Goal: Task Accomplishment & Management: Complete application form

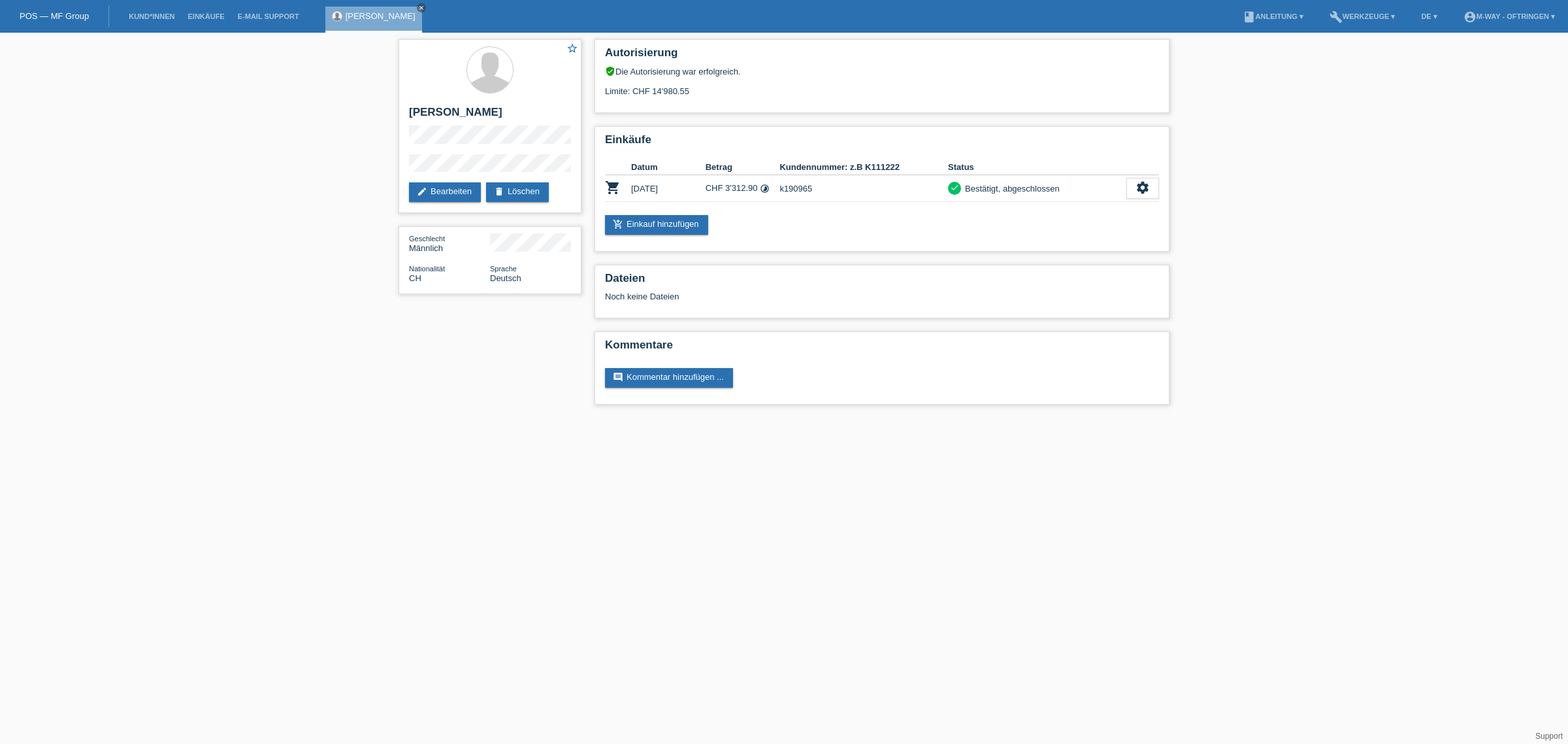
click at [158, 9] on li "Kund*innen" at bounding box center [151, 17] width 59 height 33
click at [155, 12] on link "Kund*innen" at bounding box center [151, 16] width 59 height 8
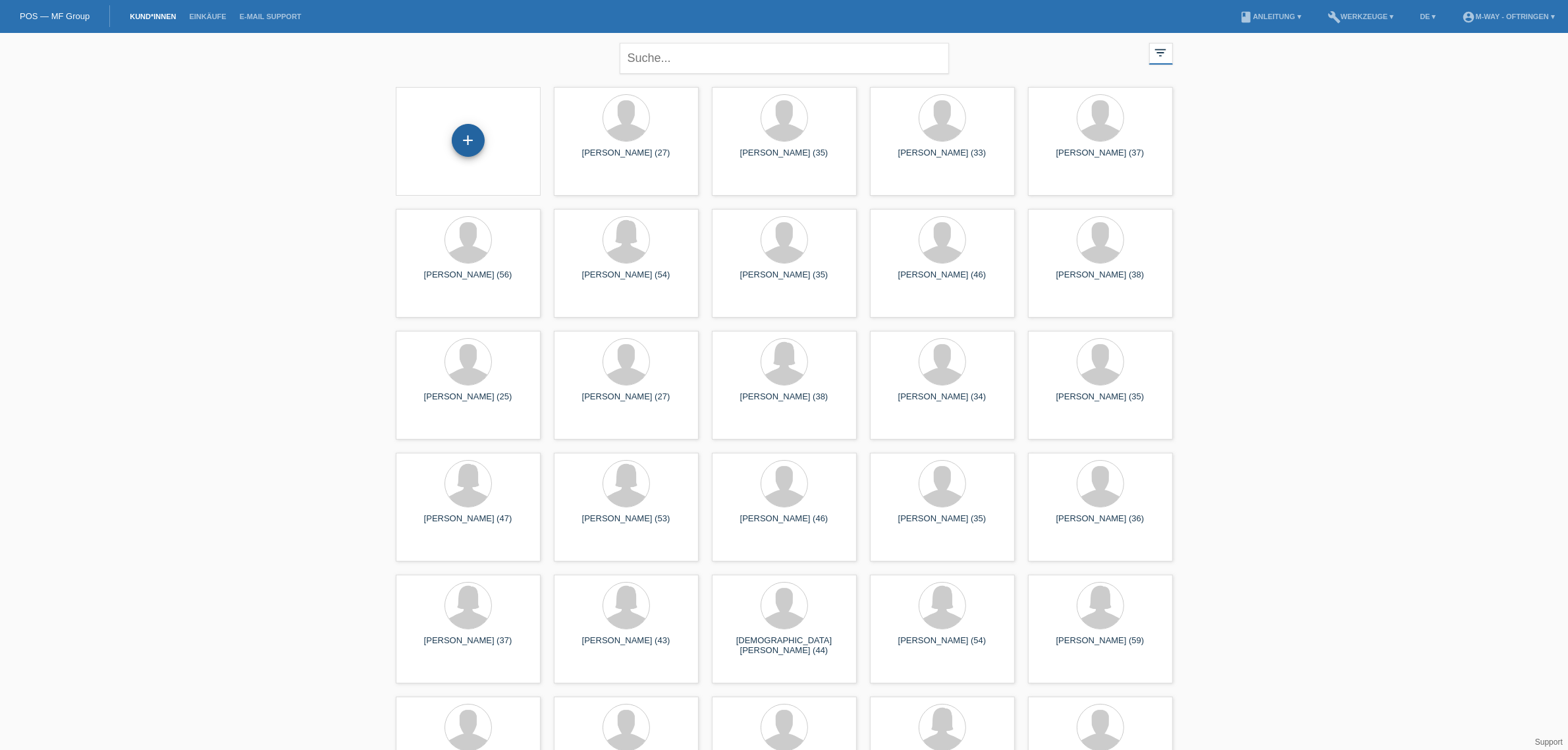
click at [463, 137] on div "+" at bounding box center [468, 140] width 33 height 33
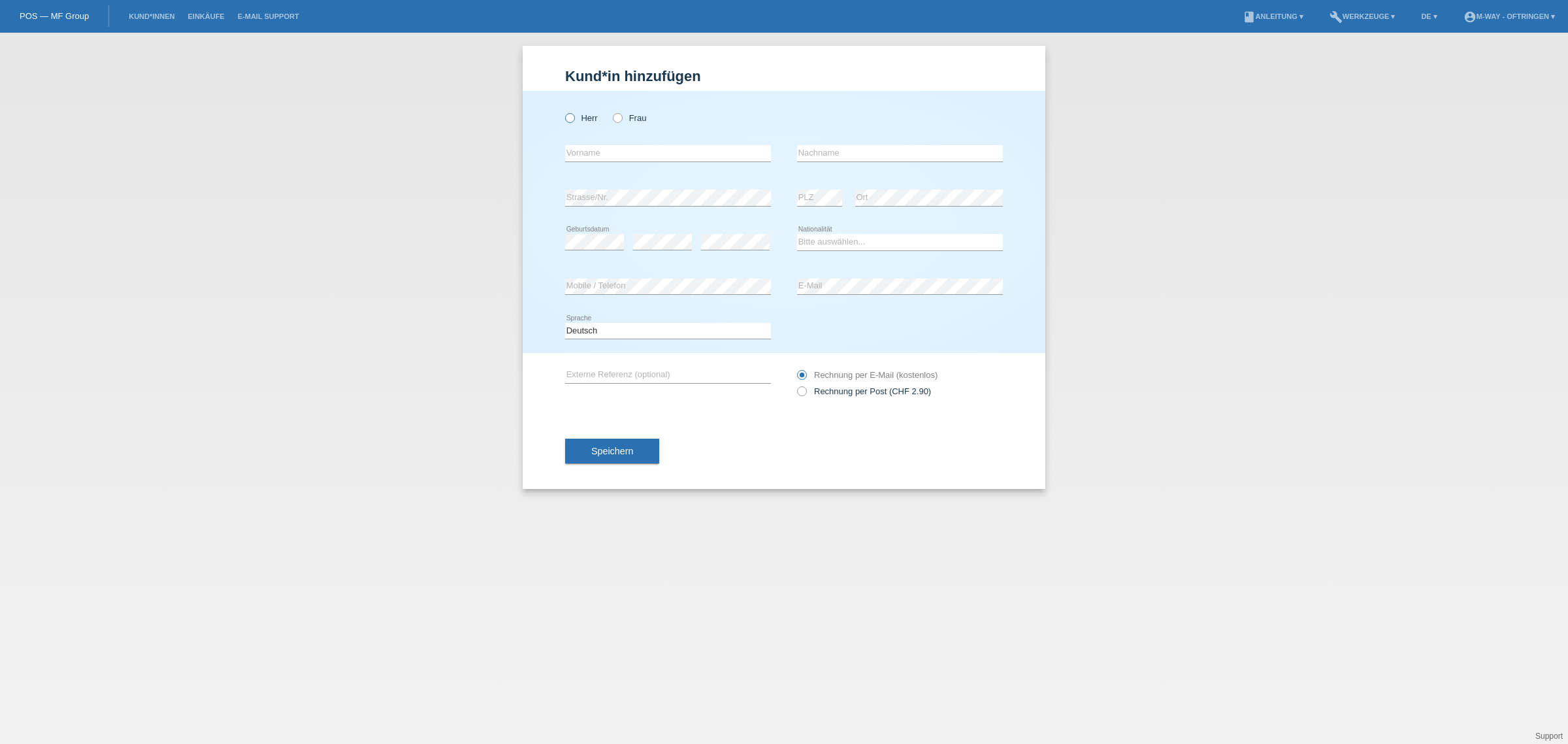
click at [563, 111] on icon at bounding box center [563, 111] width 0 height 0
click at [568, 121] on input "Herr" at bounding box center [570, 118] width 9 height 9
radio input "true"
click at [615, 156] on input "text" at bounding box center [668, 153] width 206 height 17
type input "Ismael"
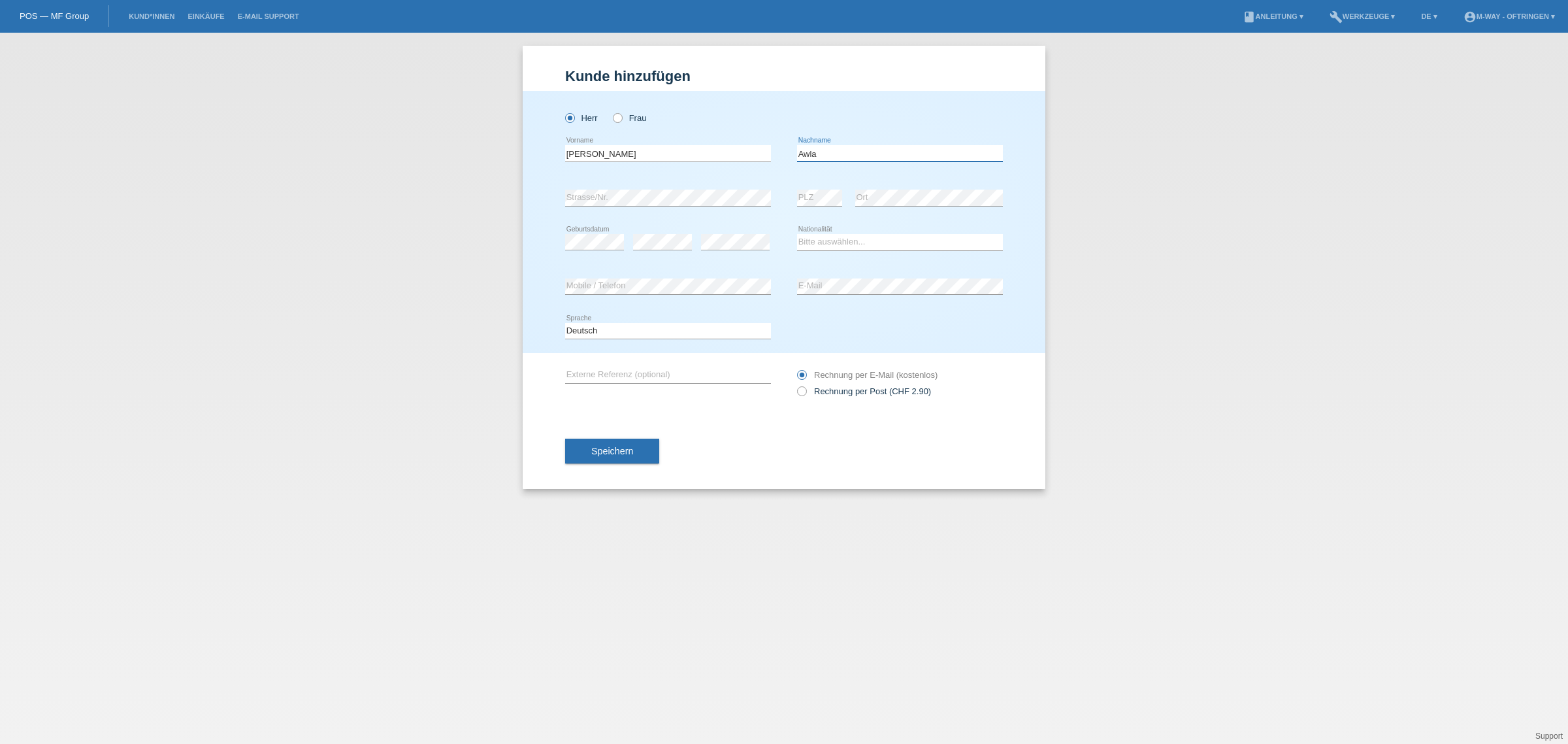
type input "Awla"
click at [854, 244] on select "Bitte auswählen... Schweiz Deutschland Liechtenstein Österreich ------------ Af…" at bounding box center [899, 242] width 206 height 16
select select "IQ"
click at [797, 234] on select "Bitte auswählen... Schweiz Deutschland Liechtenstein Österreich ------------ Af…" at bounding box center [899, 242] width 206 height 16
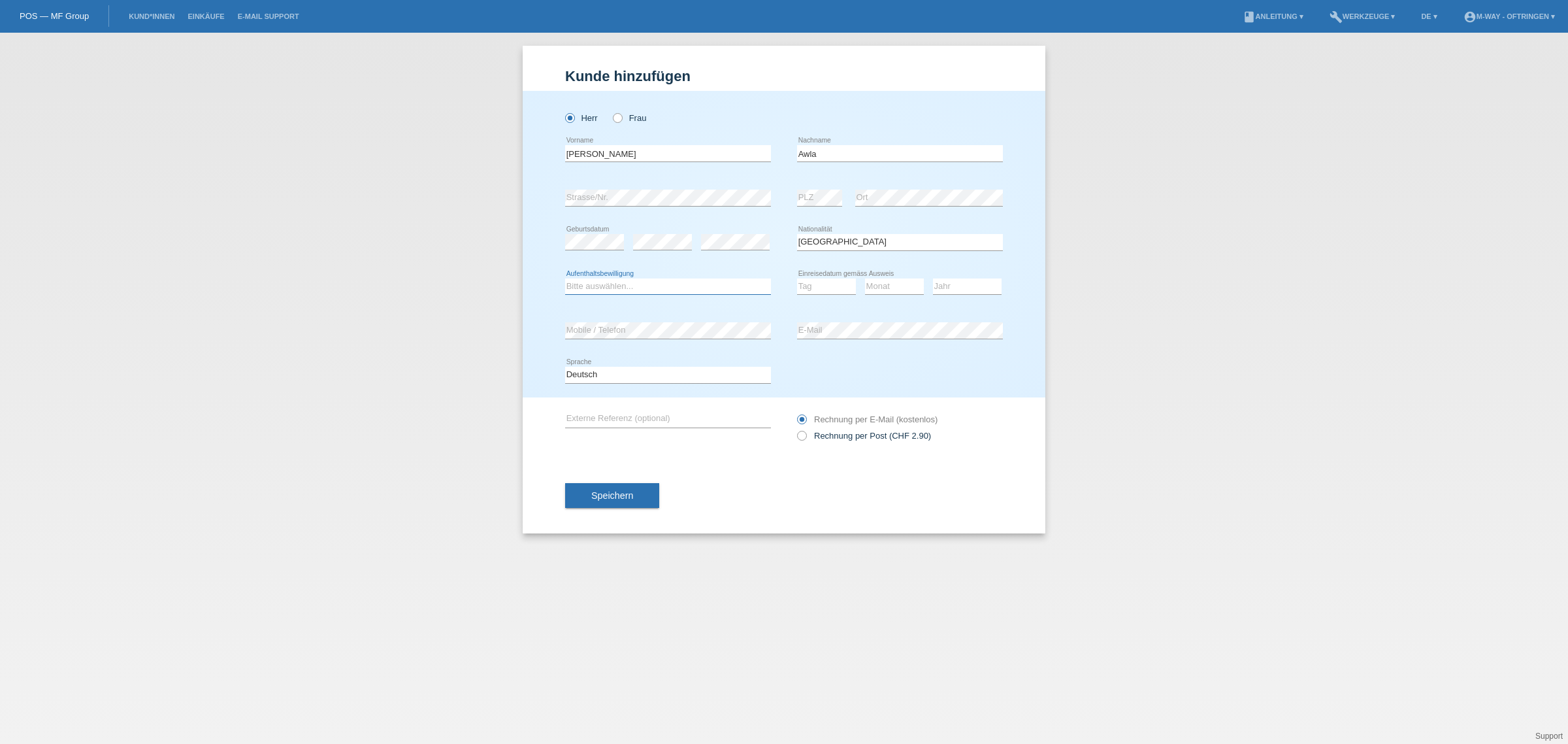
click at [652, 282] on select "Bitte auswählen... C B B - Flüchtlingsstatus Andere" at bounding box center [668, 286] width 206 height 16
select select "B"
click at [565, 278] on select "Bitte auswählen... C B B - Flüchtlingsstatus Andere" at bounding box center [668, 286] width 206 height 16
click at [824, 286] on select "Tag 01 02 03 04 05 06 07 08 09 10 11" at bounding box center [826, 286] width 59 height 16
select select "13"
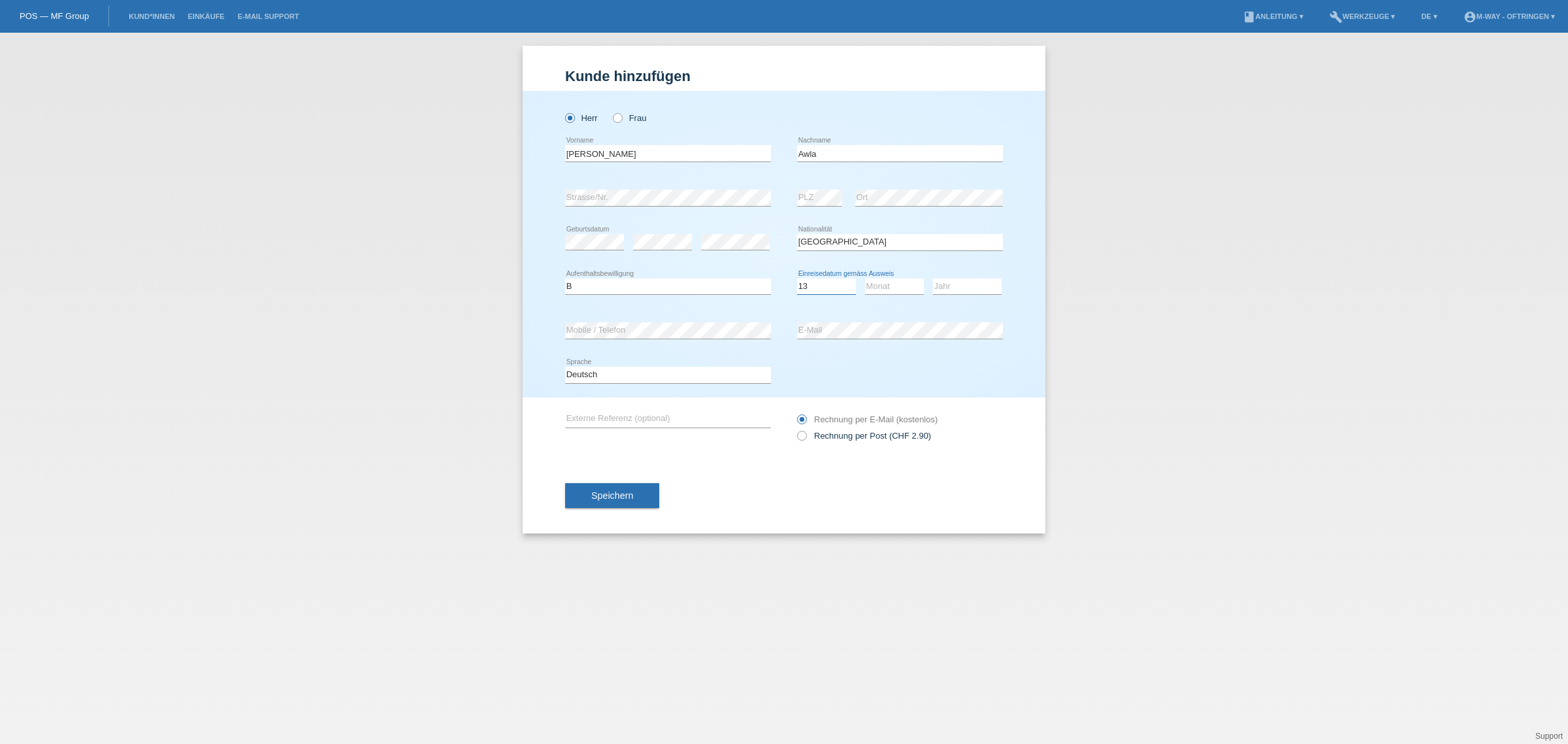
click at [797, 278] on select "Tag 01 02 03 04 05 06 07 08 09 10 11" at bounding box center [826, 286] width 59 height 16
click at [890, 289] on select "Monat 01 02 03 04 05 06 07 08 09 10 11" at bounding box center [894, 286] width 59 height 16
select select "10"
click at [865, 278] on select "Monat 01 02 03 04 05 06 07 08 09 10 11" at bounding box center [894, 286] width 59 height 16
click at [955, 286] on select "Jahr 2025 2024 2023 2022 2021 2020 2019 2018 2017 2016 2015 2014 2013 2012 2011…" at bounding box center [968, 286] width 69 height 16
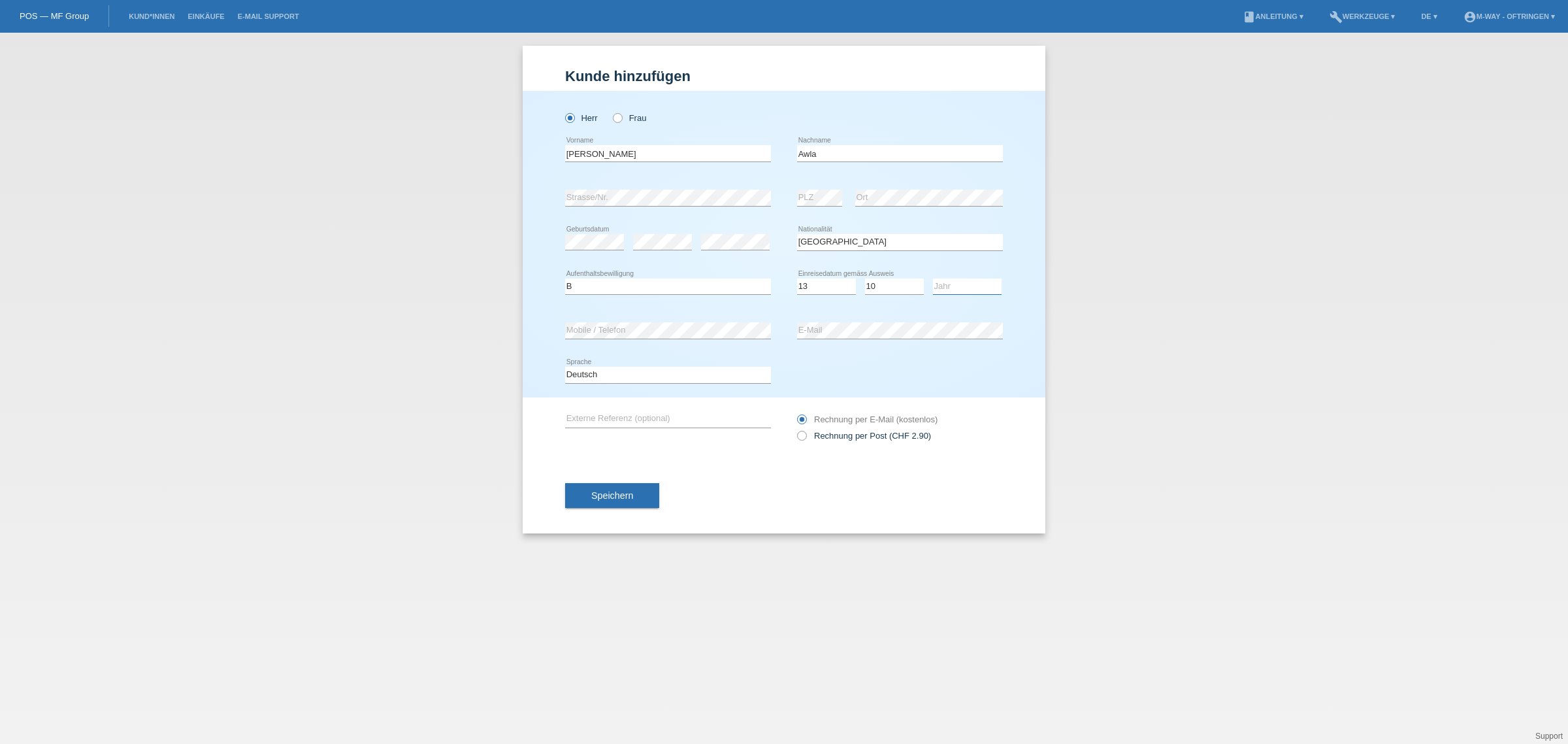
select select "2015"
click at [933, 278] on select "Jahr 2025 2024 2023 2022 2021 2020 2019 2018 2017 2016 2015 2014 2013 2012 2011…" at bounding box center [968, 286] width 69 height 16
click at [835, 321] on div "error E-Mail" at bounding box center [899, 331] width 206 height 44
click at [628, 497] on span "Speichern" at bounding box center [612, 495] width 42 height 11
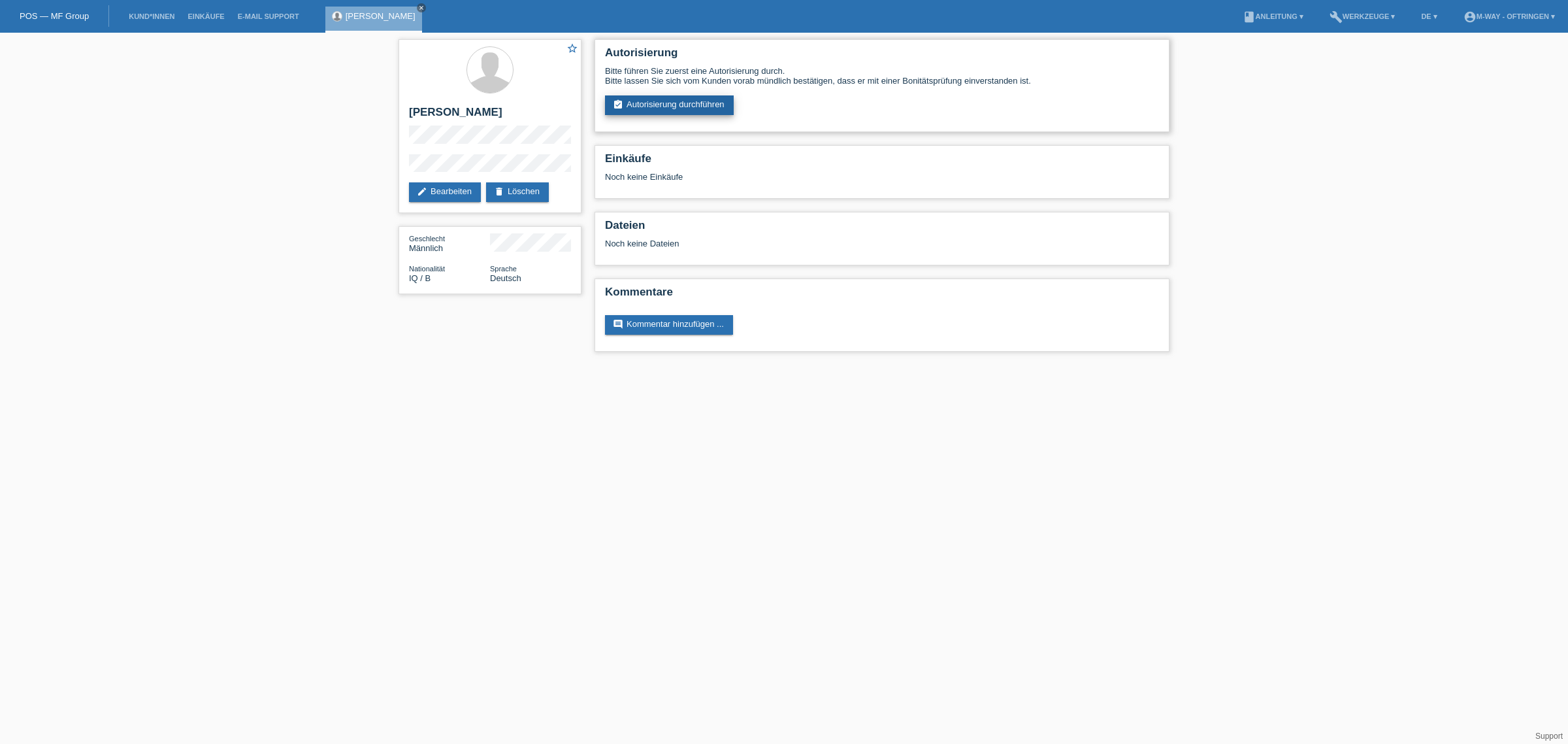
click at [676, 103] on link "assignment_turned_in Autorisierung durchführen" at bounding box center [669, 105] width 128 height 19
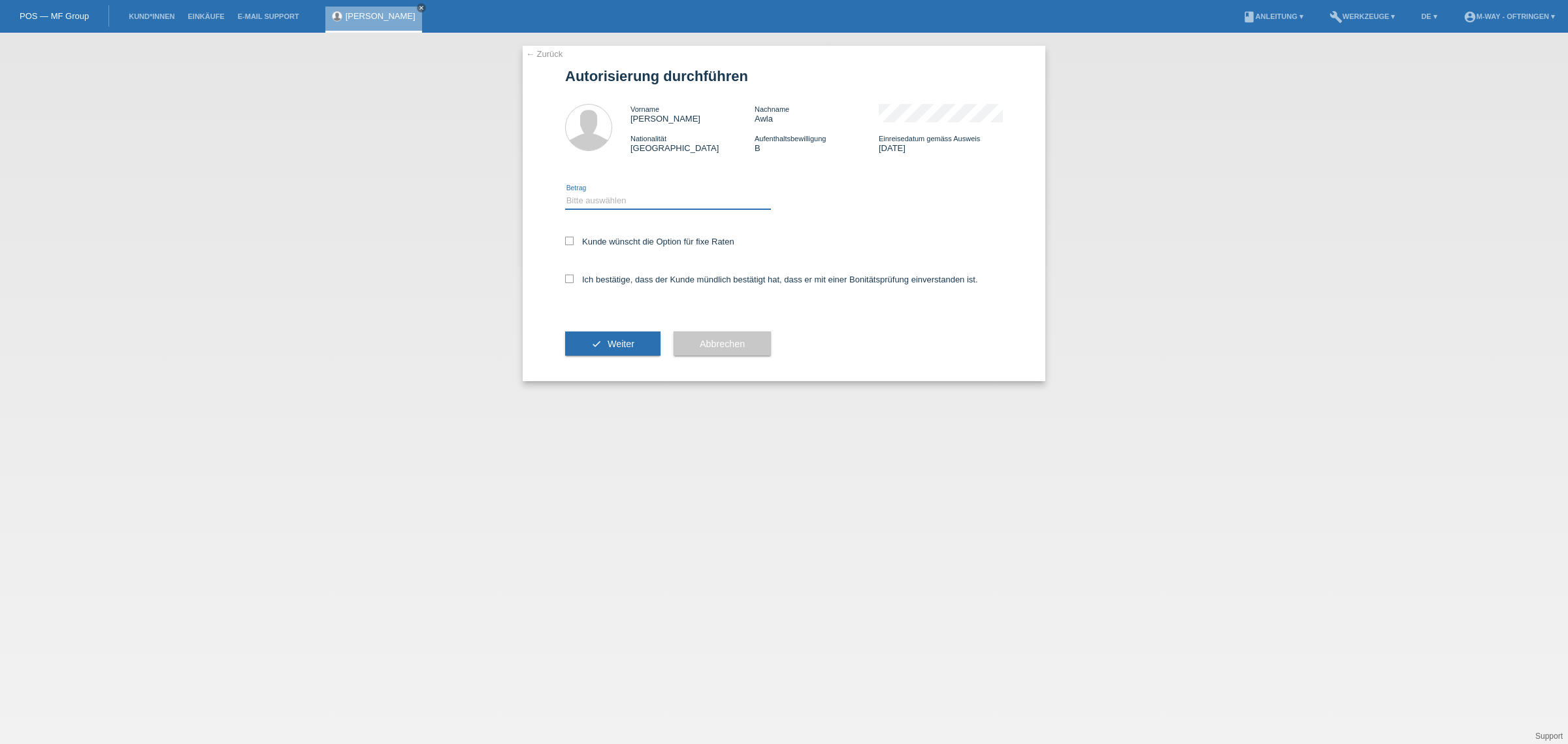
click at [583, 196] on select "Bitte auswählen CHF 1.00 - CHF 499.00 CHF 500.00 - CHF 1'999.00 CHF 2'000.00 - …" at bounding box center [668, 201] width 206 height 16
select select "3"
click at [565, 193] on select "Bitte auswählen CHF 1.00 - CHF 499.00 CHF 500.00 - CHF 1'999.00 CHF 2'000.00 - …" at bounding box center [668, 201] width 206 height 16
drag, startPoint x: 570, startPoint y: 238, endPoint x: 568, endPoint y: 268, distance: 30.1
click at [570, 239] on icon at bounding box center [570, 241] width 9 height 9
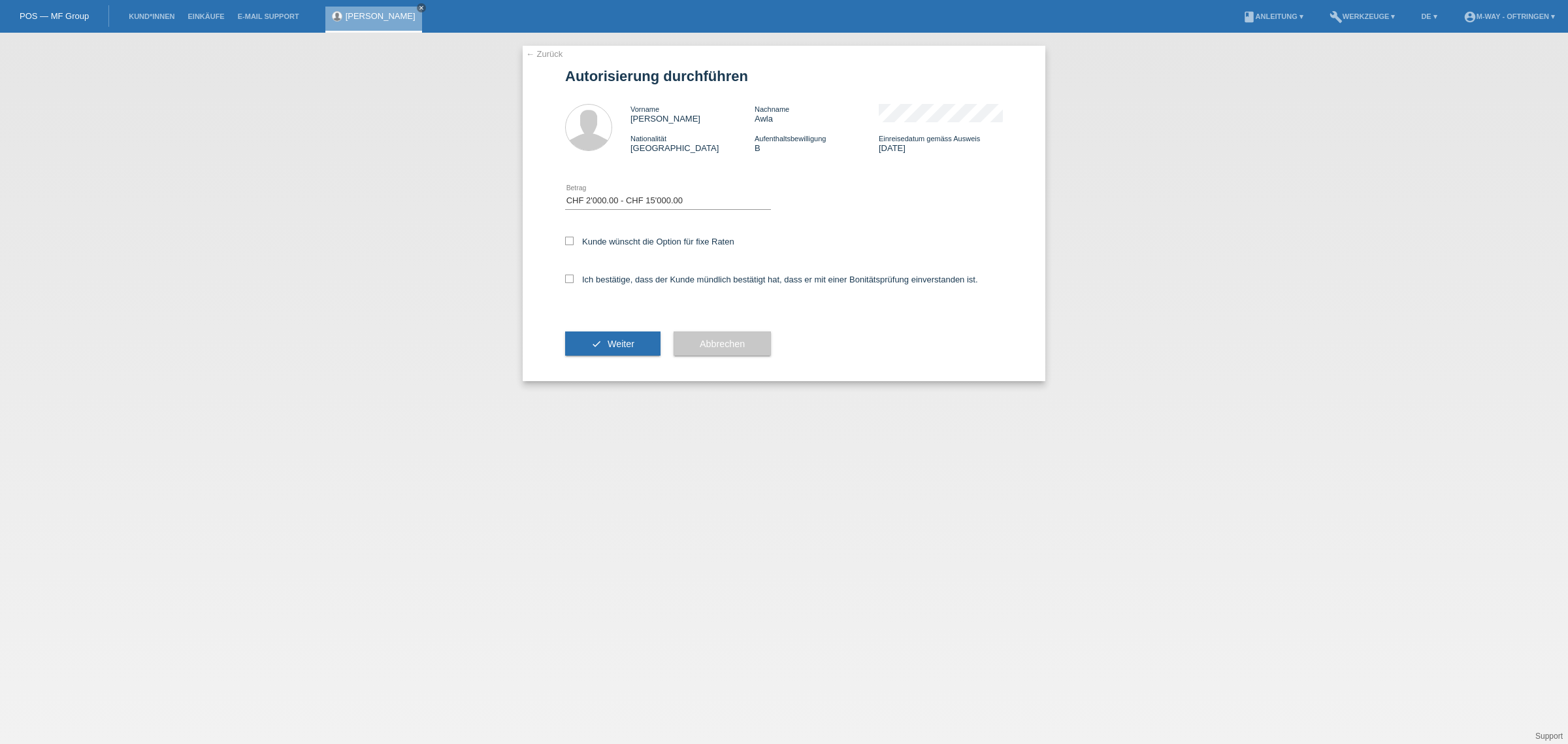
click at [570, 239] on input "Kunde wünscht die Option für fixe Raten" at bounding box center [570, 241] width 9 height 9
checkbox input "true"
click at [572, 278] on icon at bounding box center [570, 279] width 9 height 9
click at [572, 278] on input "Ich bestätige, dass der Kunde mündlich bestätigt hat, dass er mit einer Bonität…" at bounding box center [570, 279] width 9 height 9
checkbox input "true"
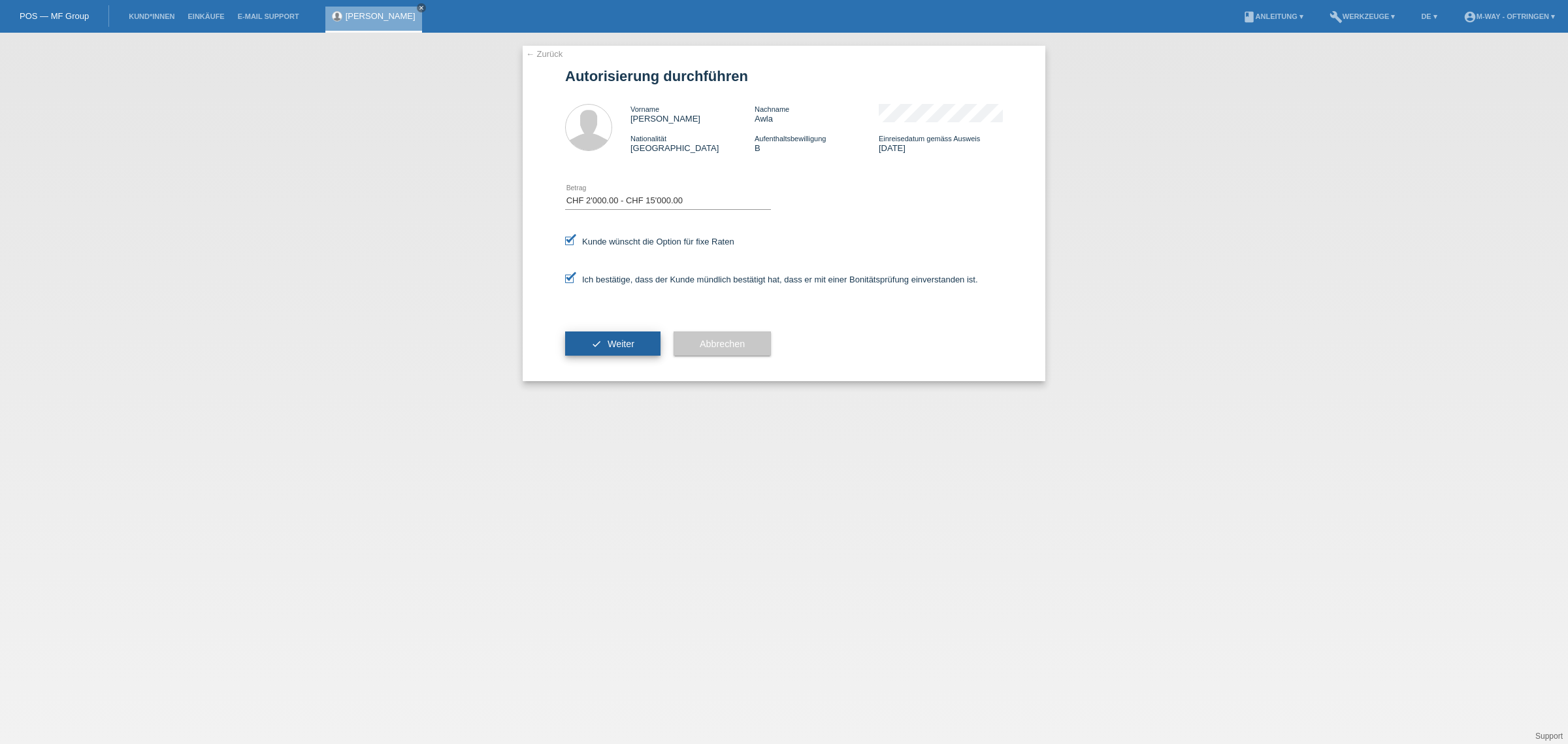
click at [577, 340] on button "check Weiter" at bounding box center [613, 344] width 95 height 25
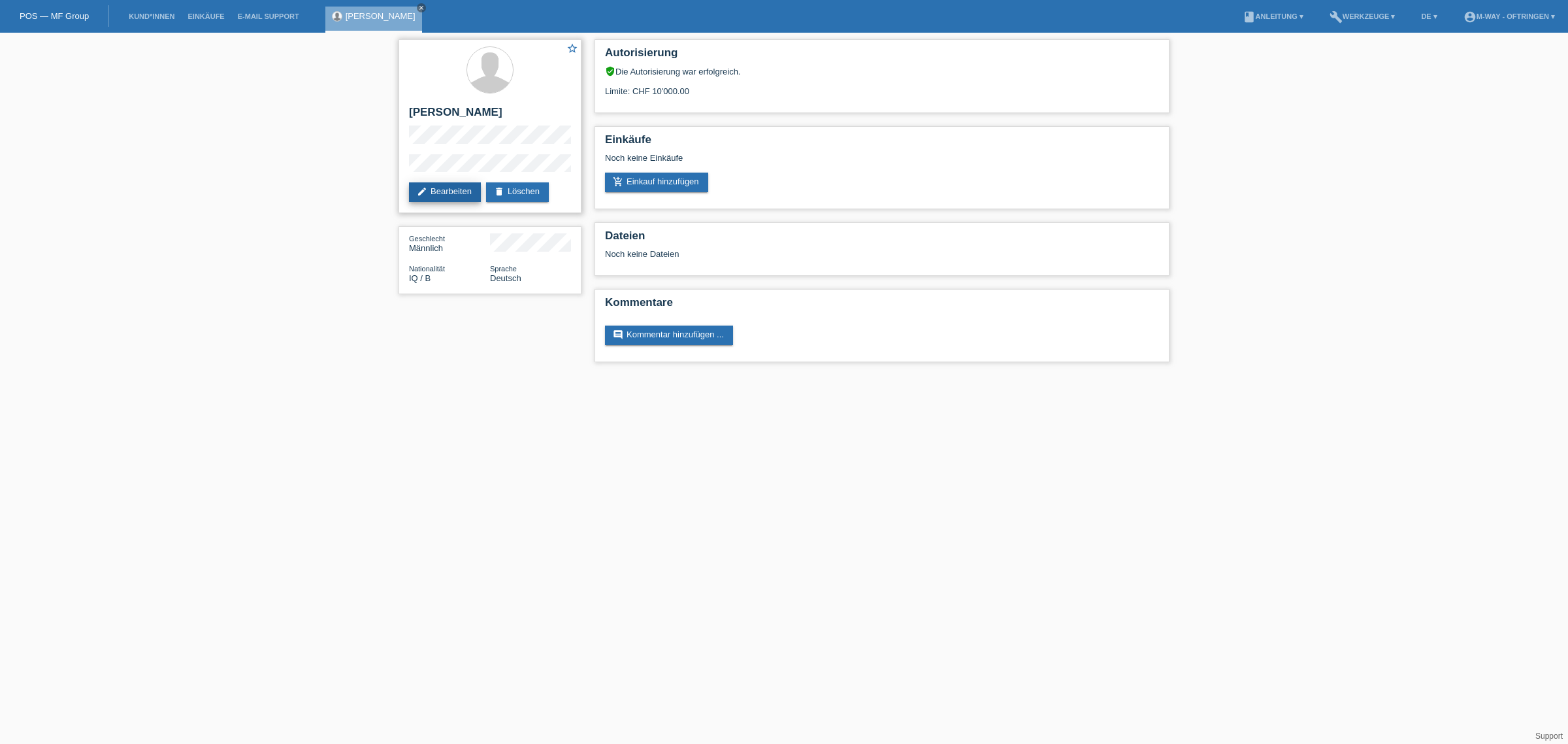
drag, startPoint x: 455, startPoint y: 194, endPoint x: 471, endPoint y: 193, distance: 16.0
click at [455, 194] on link "edit Bearbeiten" at bounding box center [445, 192] width 72 height 19
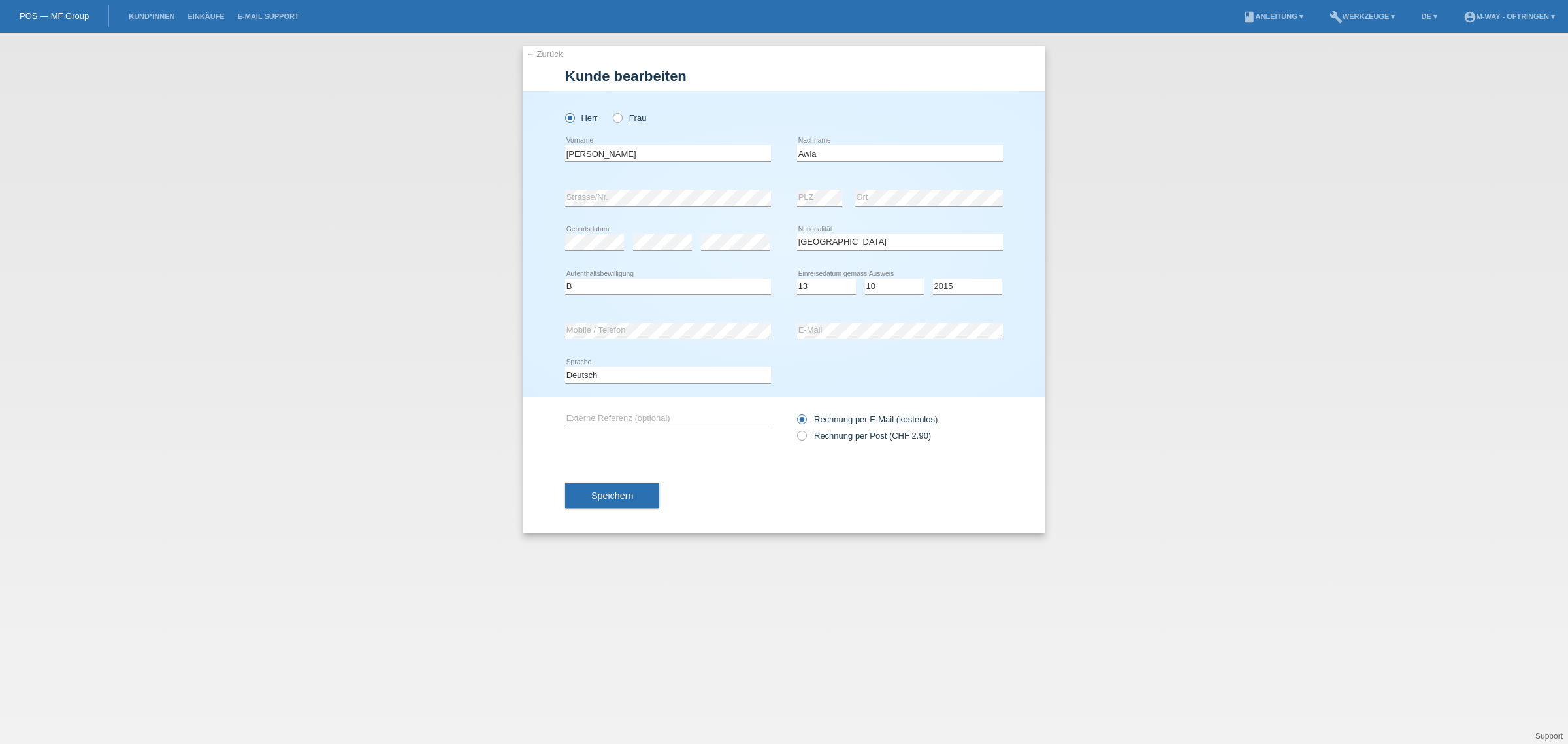
select select "IQ"
select select "B"
select select "13"
select select "10"
select select "2015"
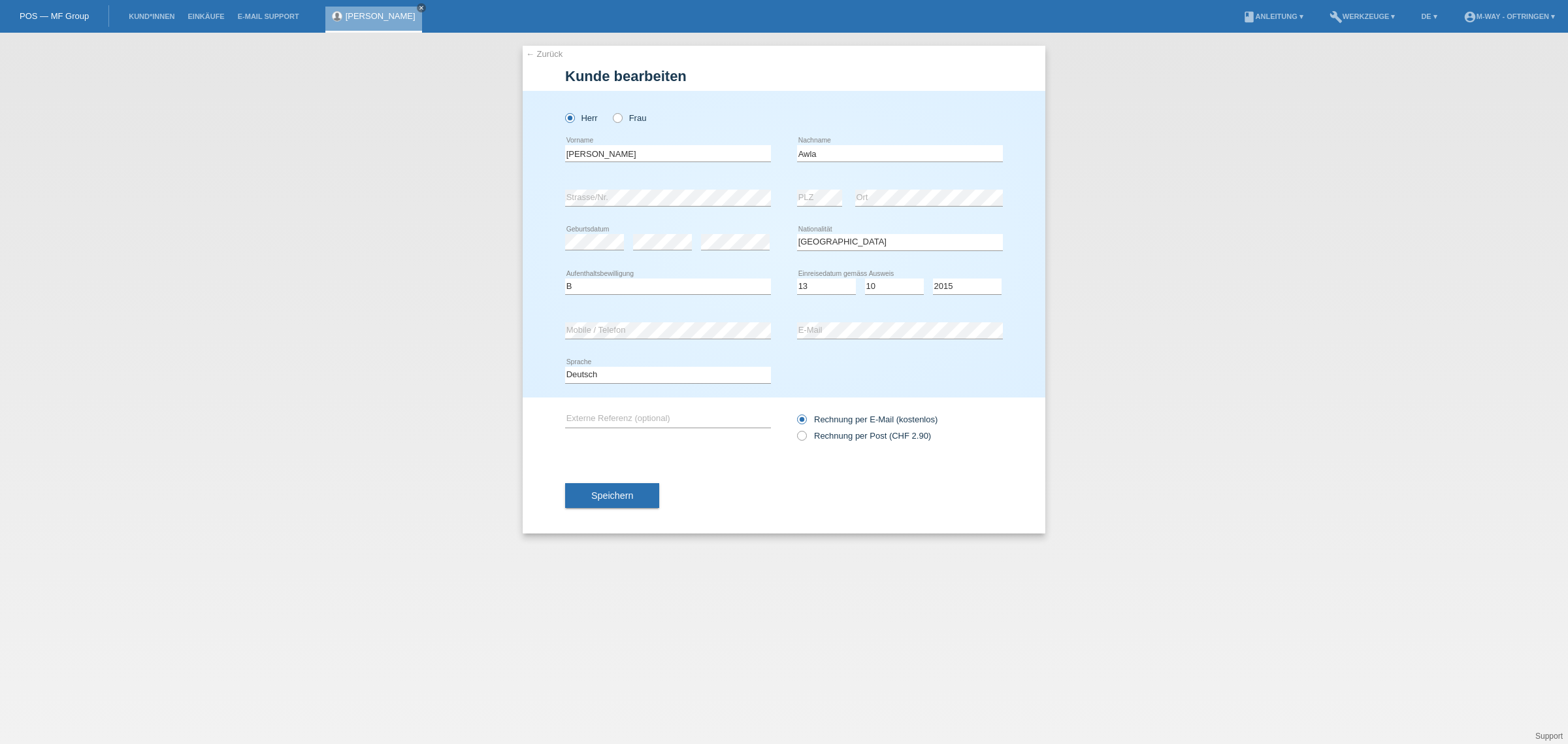
click at [28, 14] on link "POS — MF Group" at bounding box center [54, 16] width 70 height 10
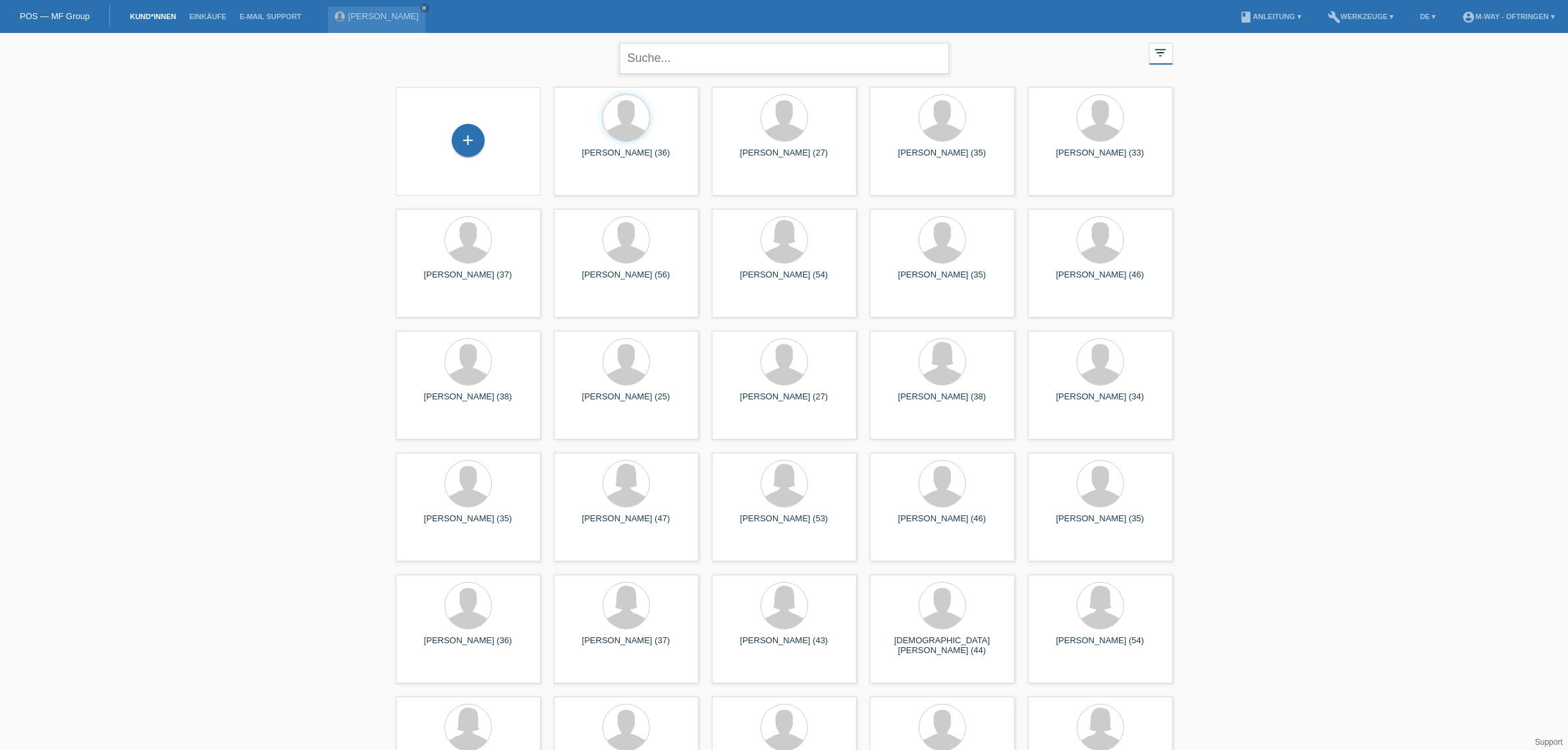
click at [673, 51] on input "text" at bounding box center [784, 58] width 329 height 31
type input "lansini"
click at [1269, 12] on link "book Anleitung ▾" at bounding box center [1270, 16] width 74 height 8
click at [1354, 17] on link "build Werkzeuge ▾" at bounding box center [1361, 16] width 80 height 8
click at [1413, 17] on link "DE ▾" at bounding box center [1428, 16] width 29 height 8
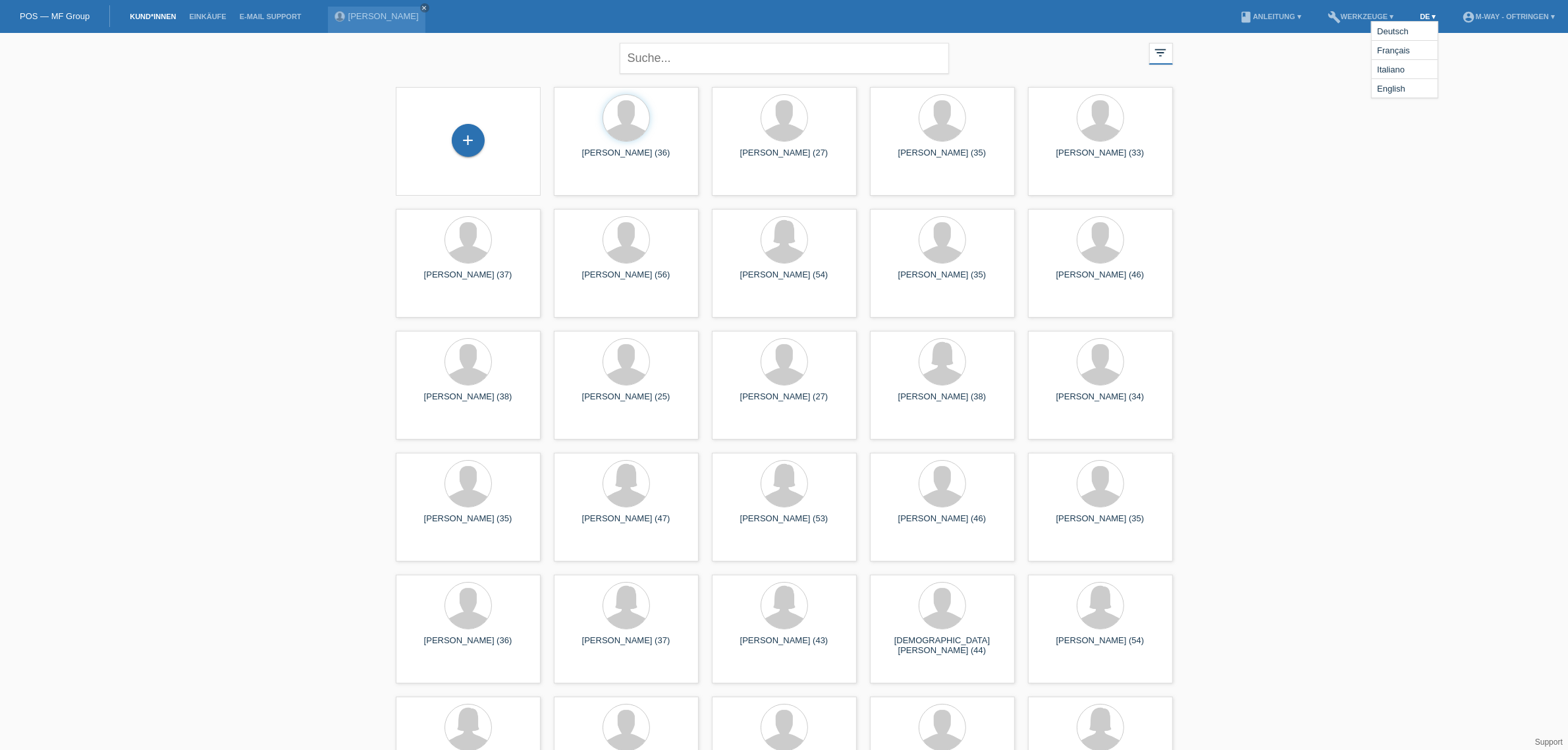
click at [1413, 17] on link "DE ▾" at bounding box center [1428, 16] width 29 height 8
click at [46, 17] on link "POS — MF Group" at bounding box center [54, 16] width 70 height 10
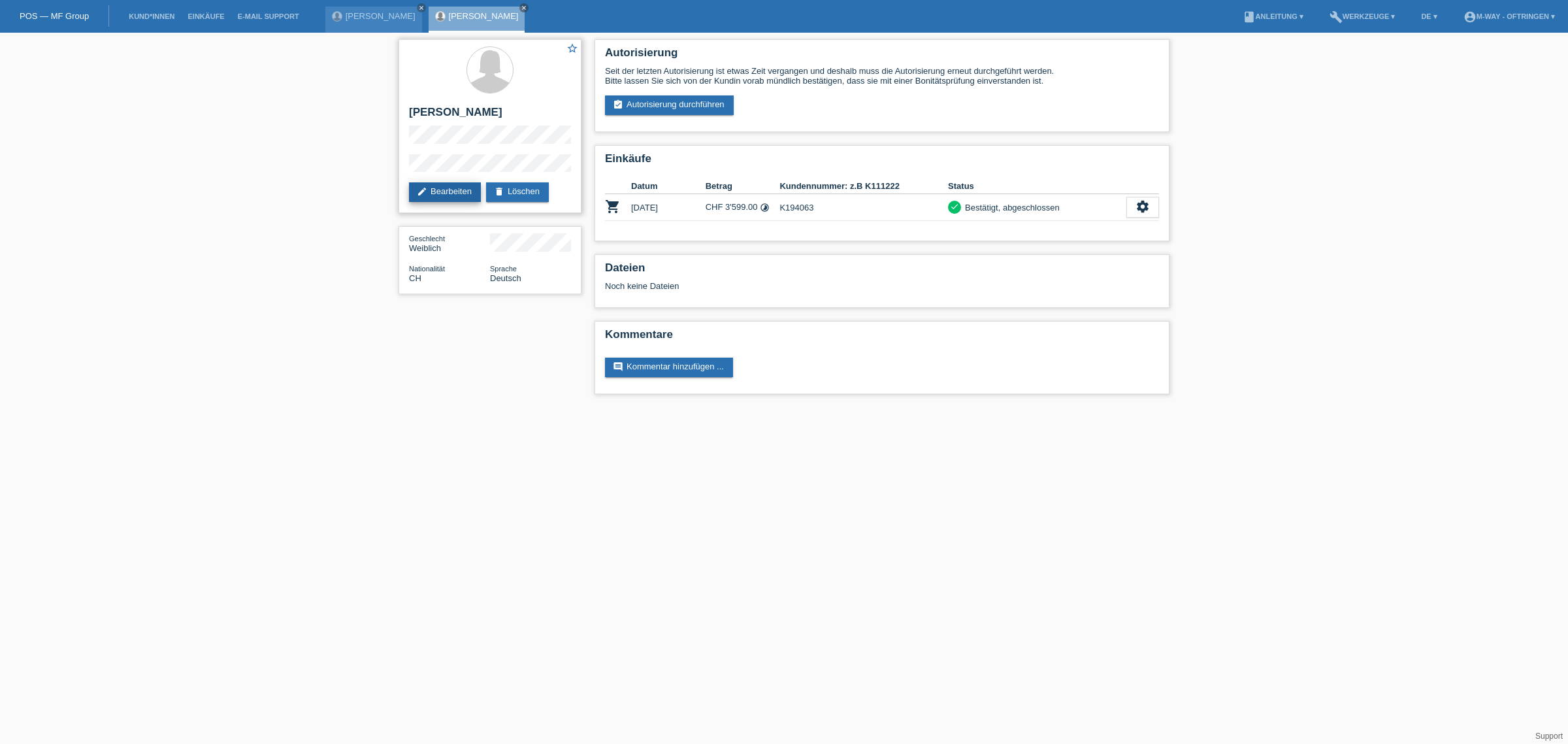
click at [443, 188] on link "edit Bearbeiten" at bounding box center [445, 192] width 72 height 19
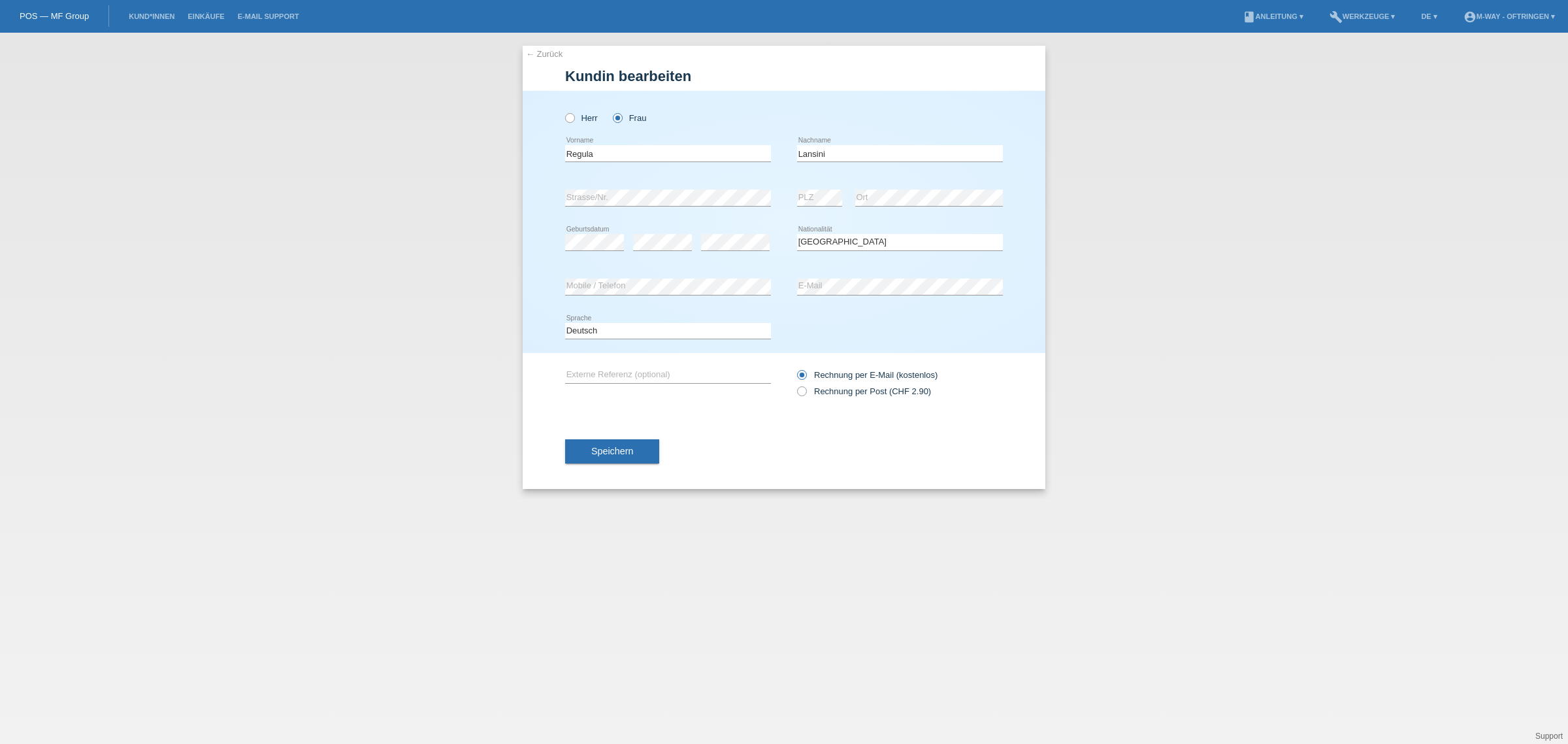
select select "CH"
click at [158, 19] on link "Kund*innen" at bounding box center [151, 16] width 59 height 8
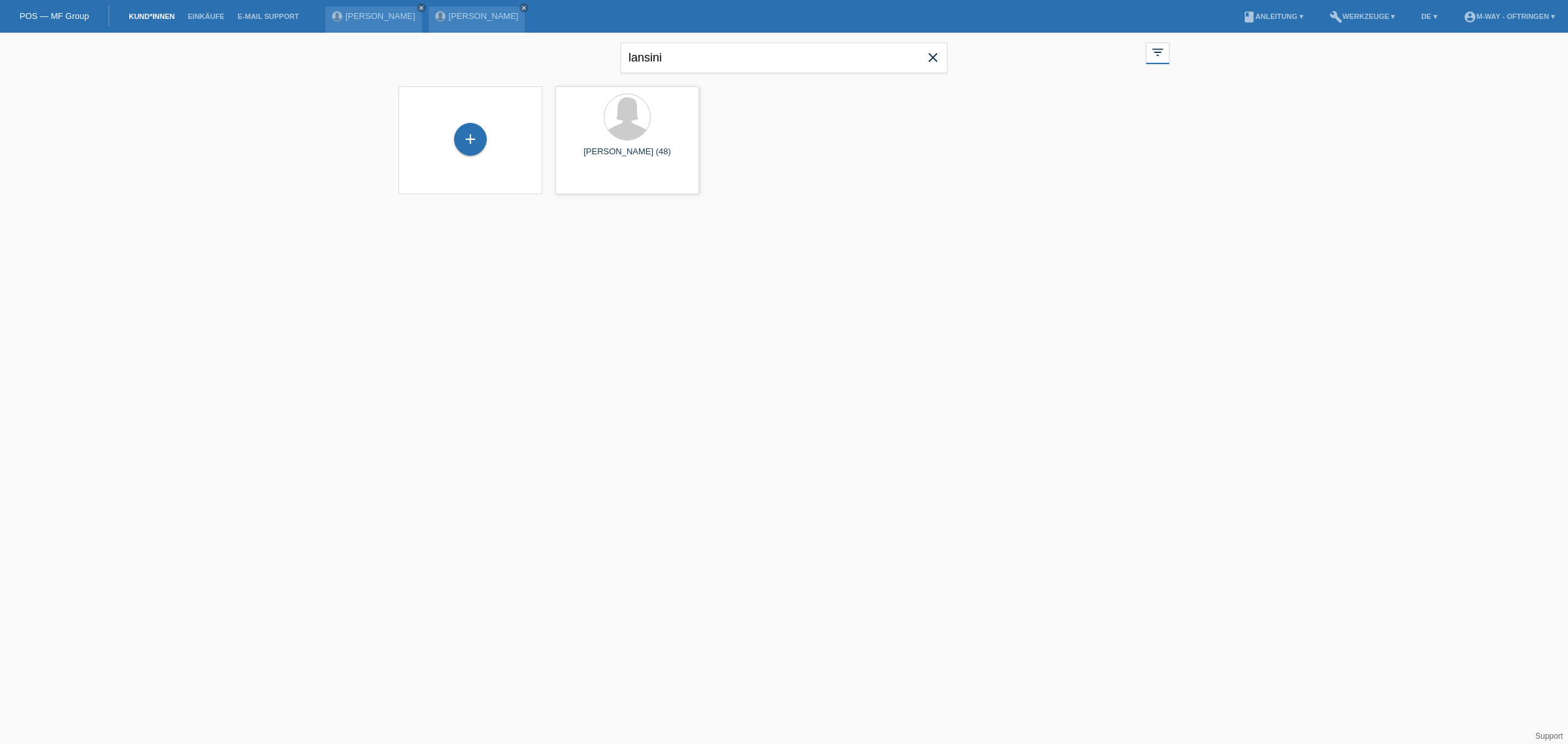
click at [932, 57] on icon "close" at bounding box center [933, 57] width 16 height 16
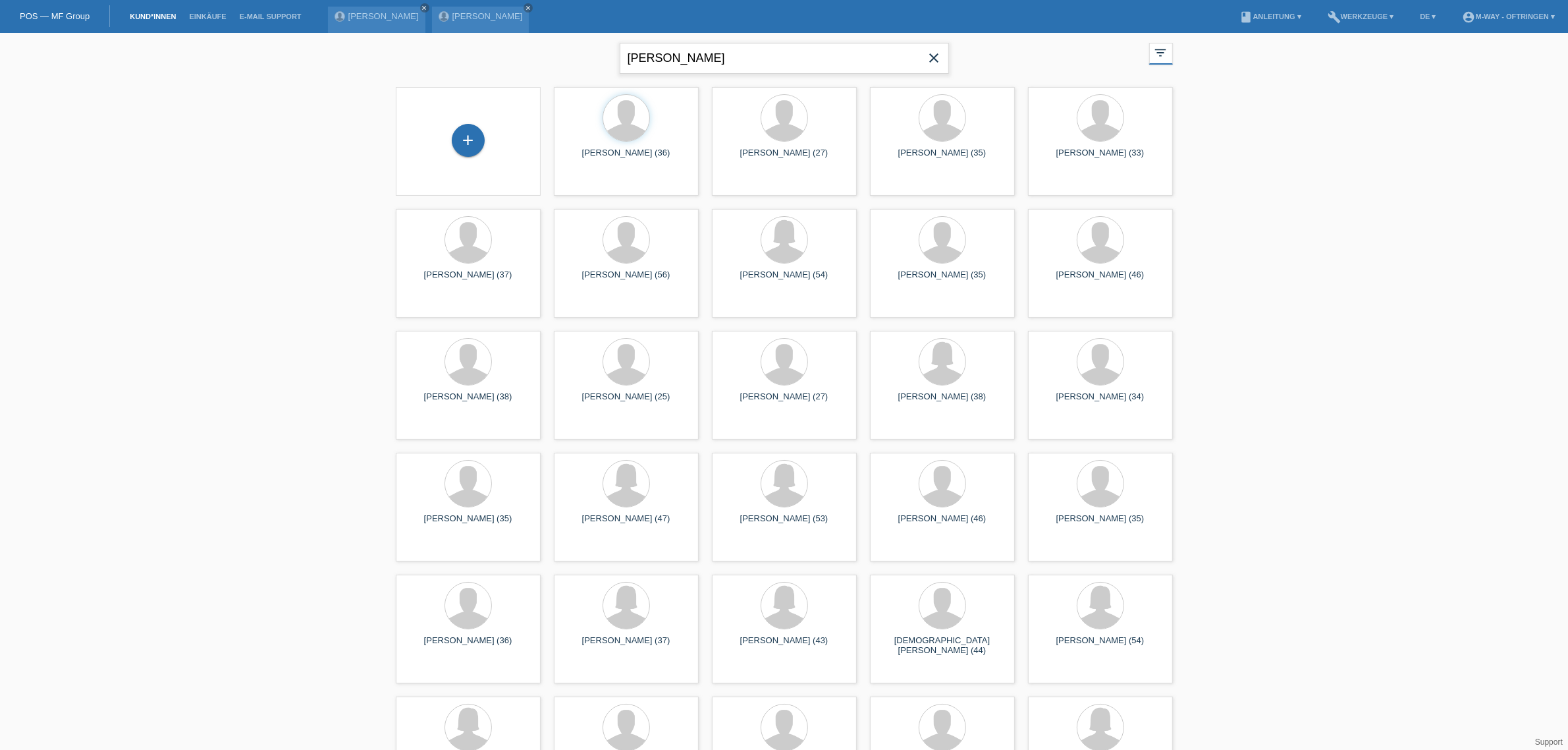
click at [860, 63] on input "[PERSON_NAME]" at bounding box center [784, 58] width 329 height 31
type input "[PERSON_NAME]"
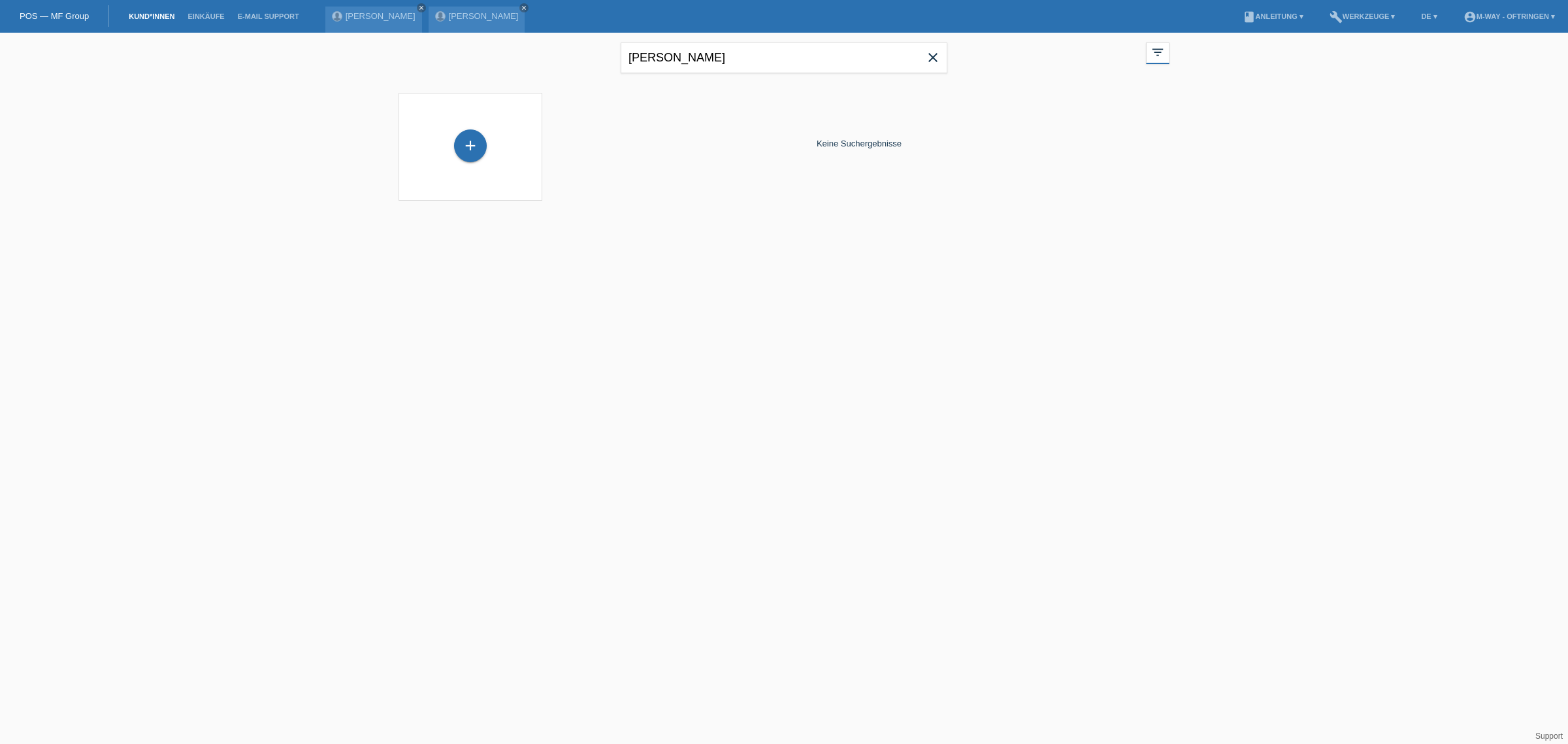
click at [932, 55] on icon "close" at bounding box center [933, 57] width 16 height 16
type input "[PERSON_NAME]"
click at [585, 180] on span "Anzeigen" at bounding box center [592, 183] width 35 height 10
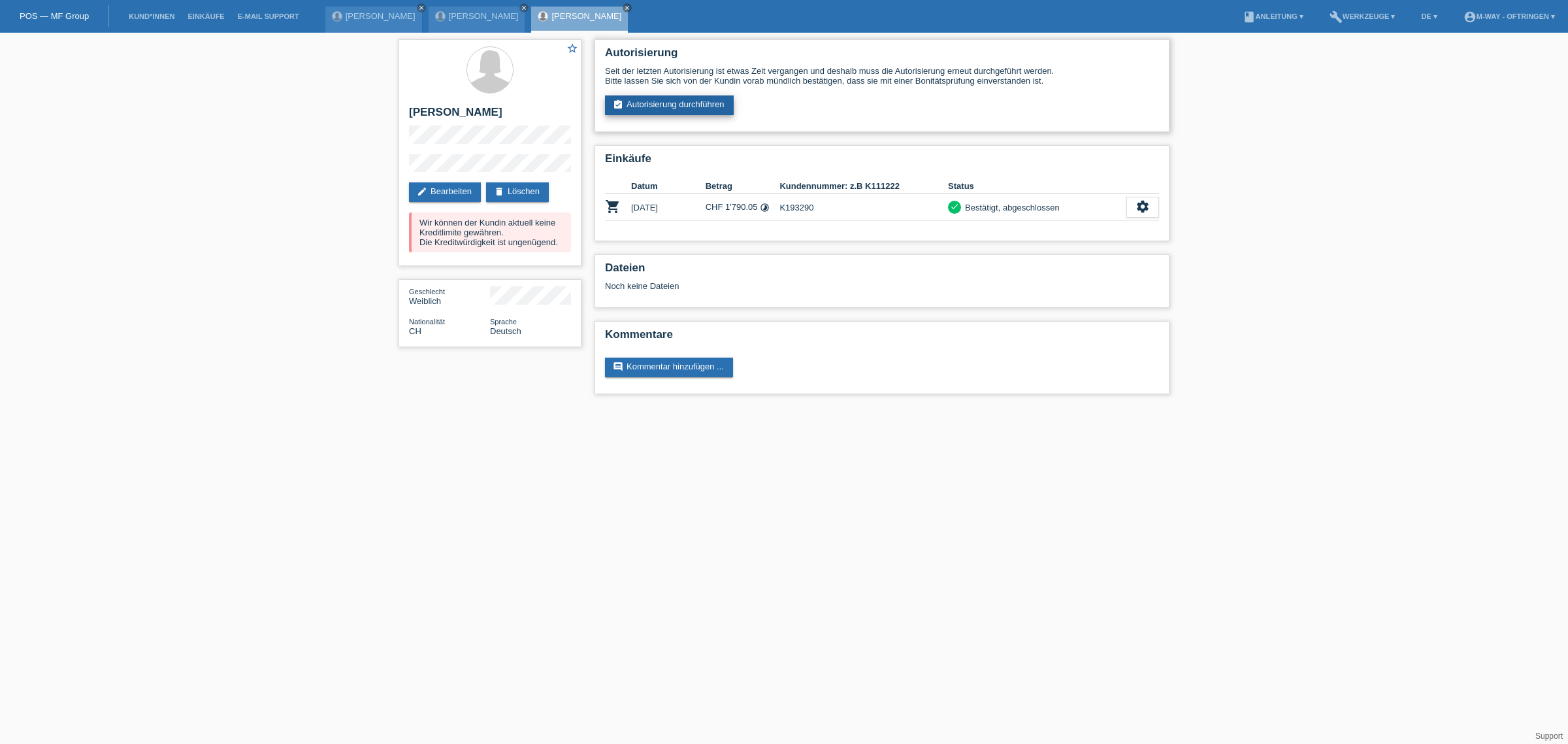
click at [671, 99] on link "assignment_turned_in Autorisierung durchführen" at bounding box center [669, 105] width 128 height 19
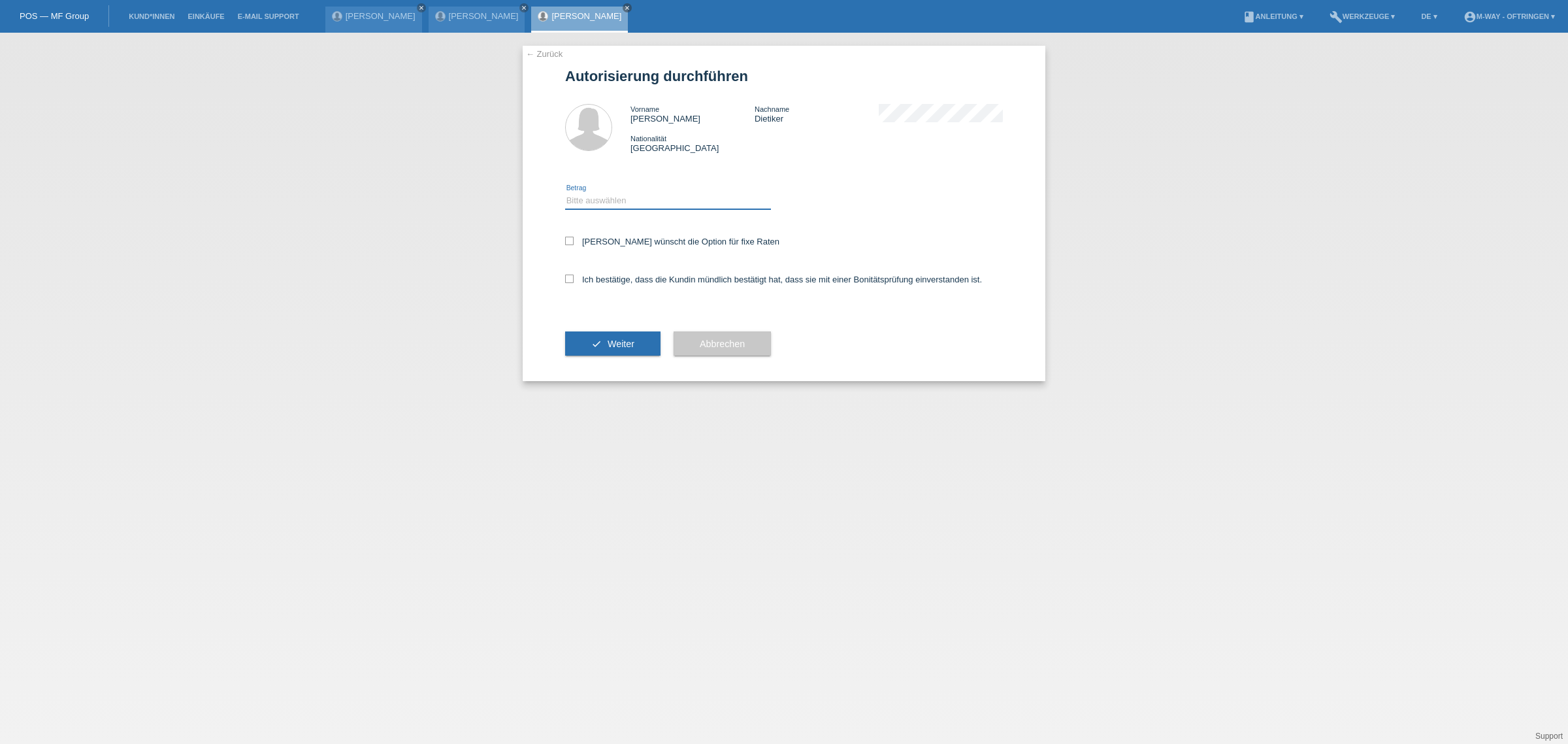
click at [626, 197] on select "Bitte auswählen CHF 1.00 - CHF 499.00 CHF 500.00 - CHF 1'999.00 CHF 2'000.00 - …" at bounding box center [668, 201] width 206 height 16
select select "3"
click at [565, 193] on select "Bitte auswählen CHF 1.00 - CHF 499.00 CHF 500.00 - CHF 1'999.00 CHF 2'000.00 - …" at bounding box center [668, 201] width 206 height 16
click at [569, 237] on icon at bounding box center [570, 241] width 9 height 9
click at [569, 237] on input "Kundin wünscht die Option für fixe Raten" at bounding box center [570, 241] width 9 height 9
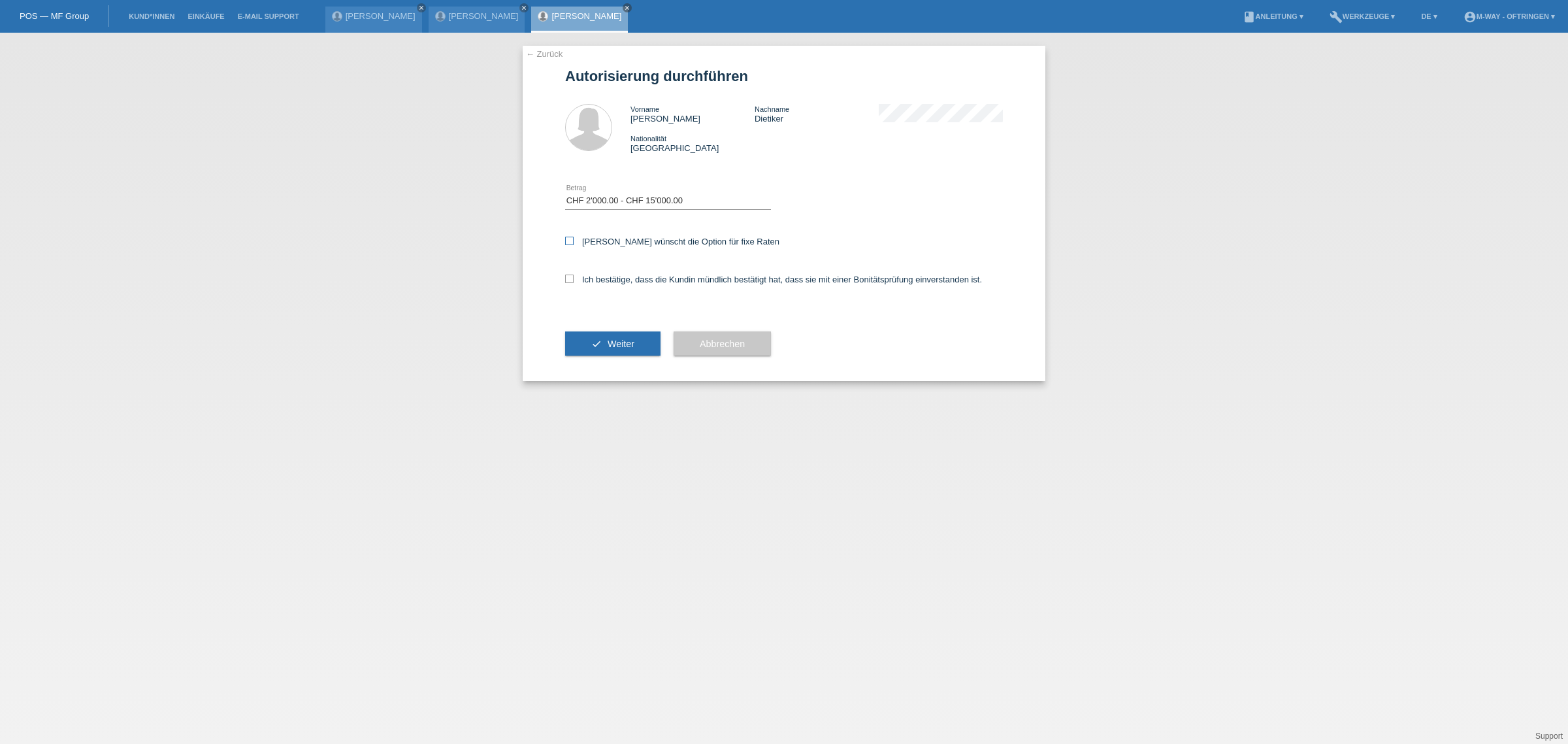
checkbox input "true"
click at [567, 275] on icon at bounding box center [570, 279] width 9 height 9
click at [567, 275] on input "Ich bestätige, dass die Kundin mündlich bestätigt hat, dass sie mit einer Bonit…" at bounding box center [570, 279] width 9 height 9
checkbox input "true"
click at [598, 342] on button "check Weiter" at bounding box center [613, 344] width 95 height 25
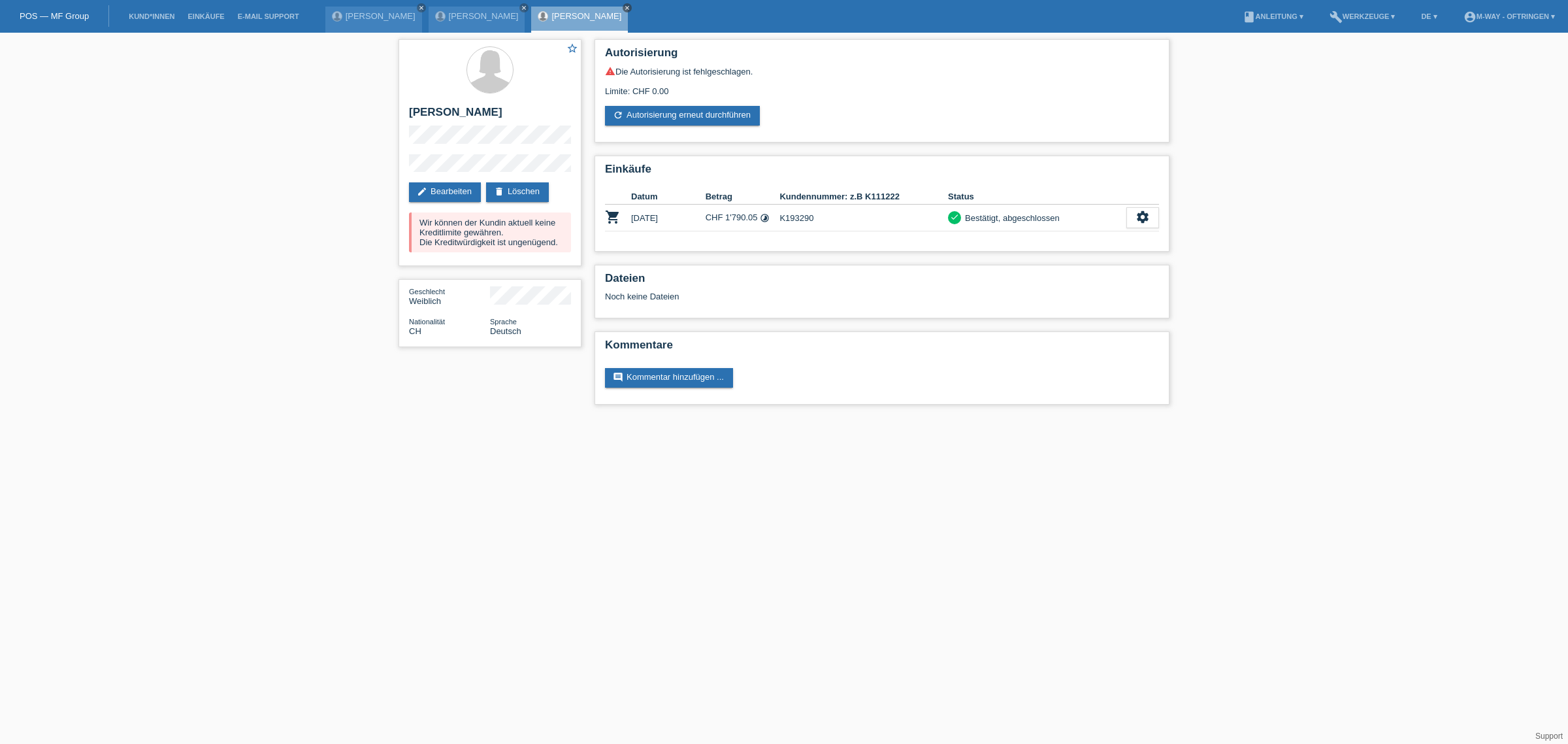
click at [624, 8] on icon "close" at bounding box center [627, 7] width 6 height 6
click at [158, 19] on link "Kund*innen" at bounding box center [151, 16] width 59 height 8
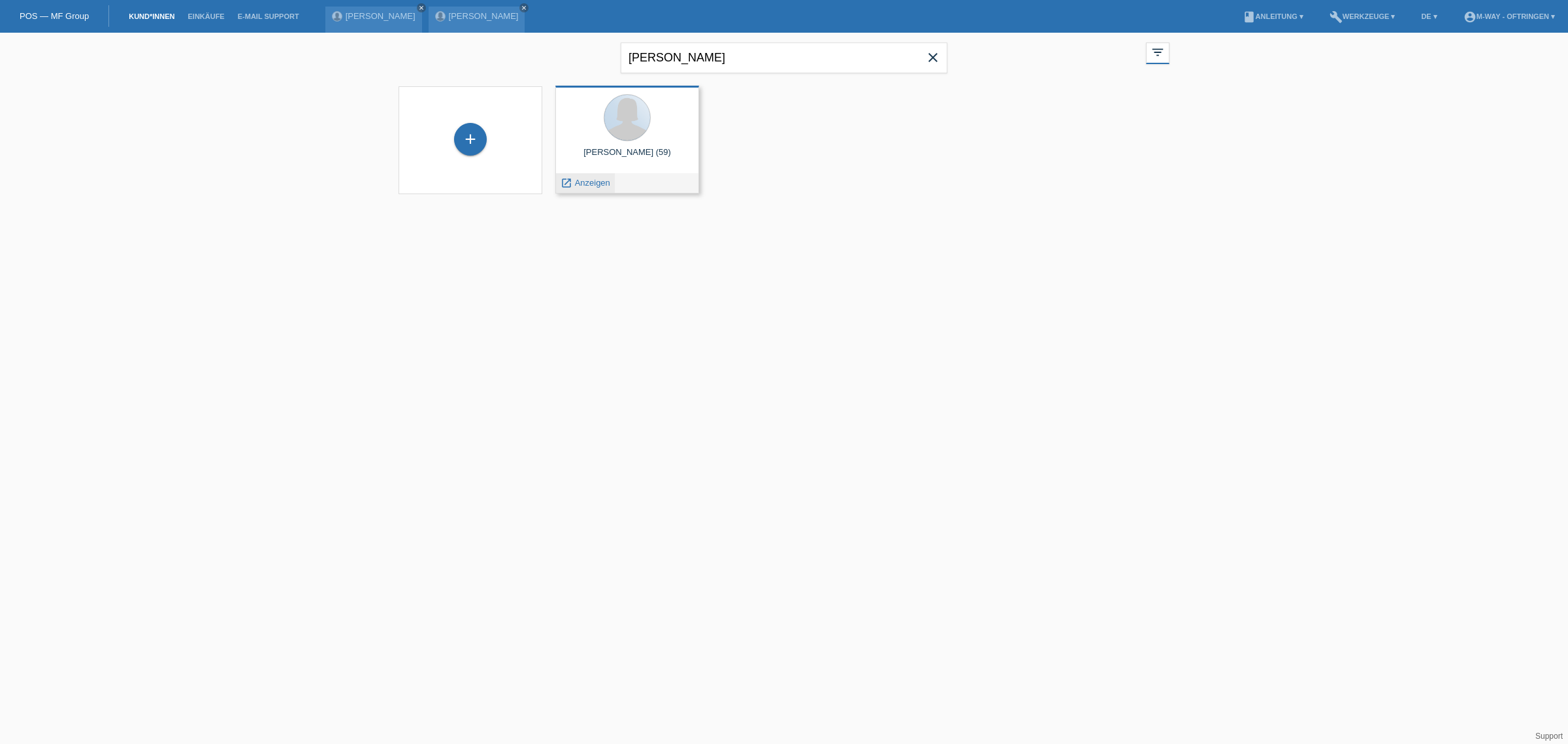
drag, startPoint x: 630, startPoint y: 137, endPoint x: 596, endPoint y: 179, distance: 54.0
click at [596, 179] on span "Anzeigen" at bounding box center [592, 183] width 35 height 10
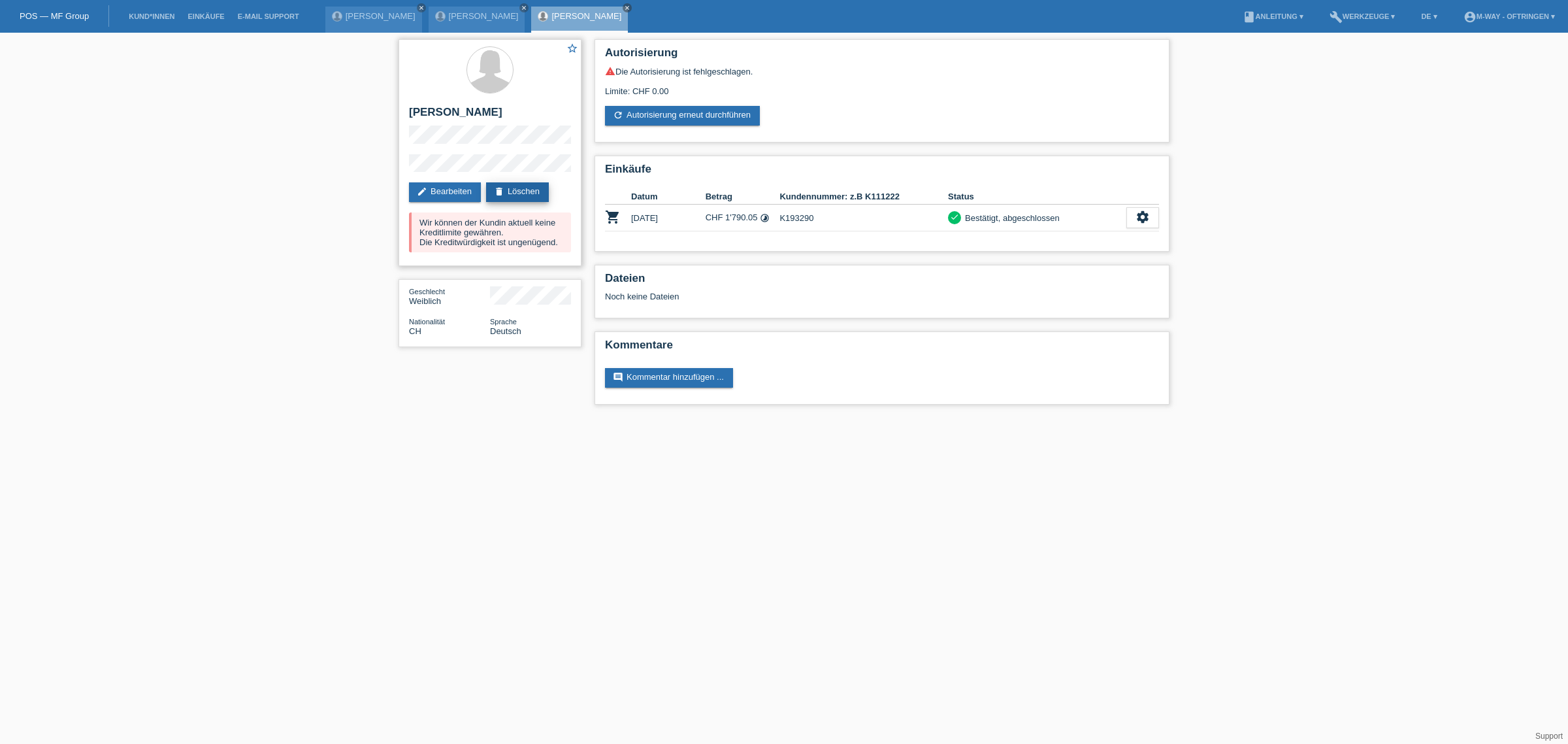
click at [530, 191] on link "delete Löschen" at bounding box center [517, 192] width 62 height 19
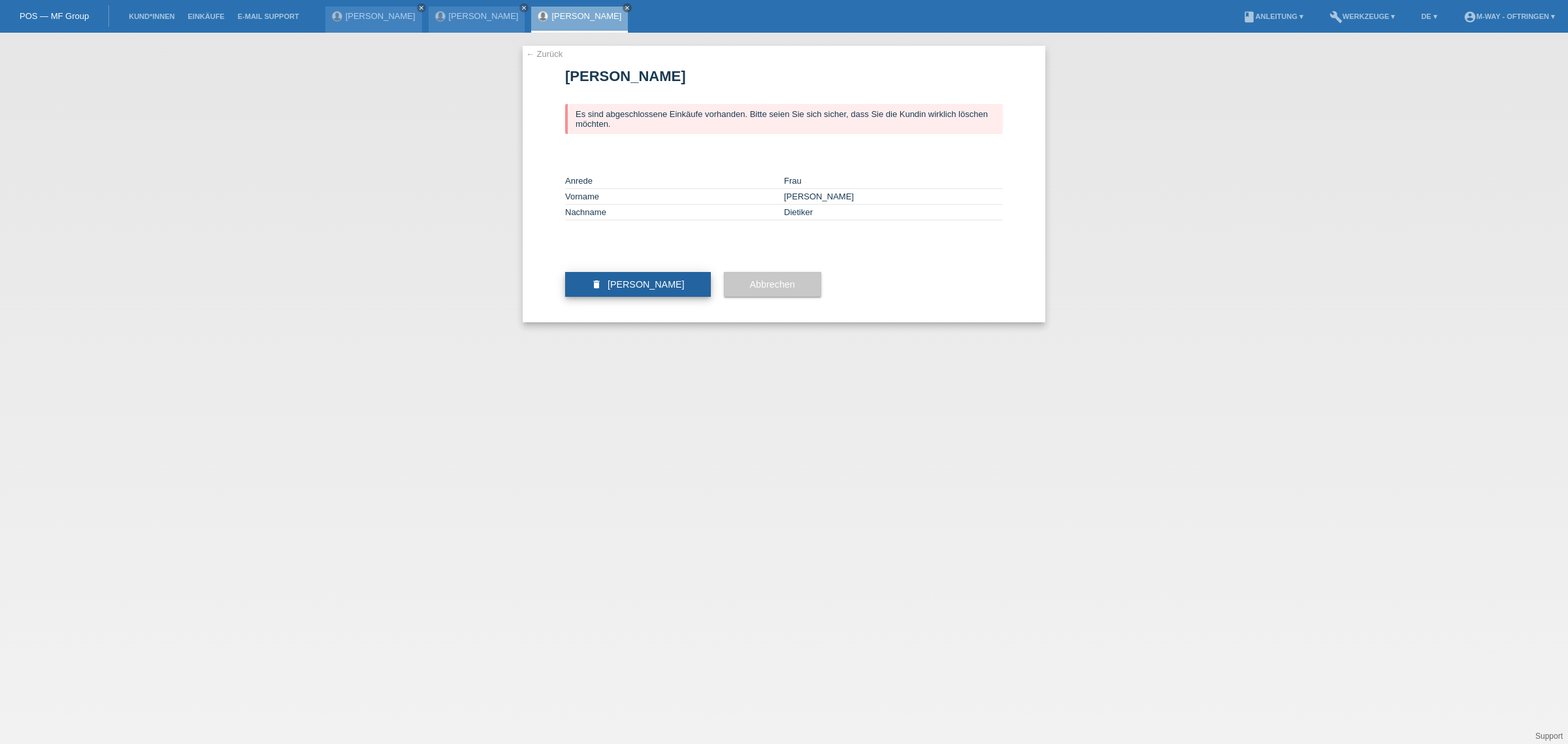
click at [639, 290] on span "[PERSON_NAME]" at bounding box center [646, 284] width 77 height 11
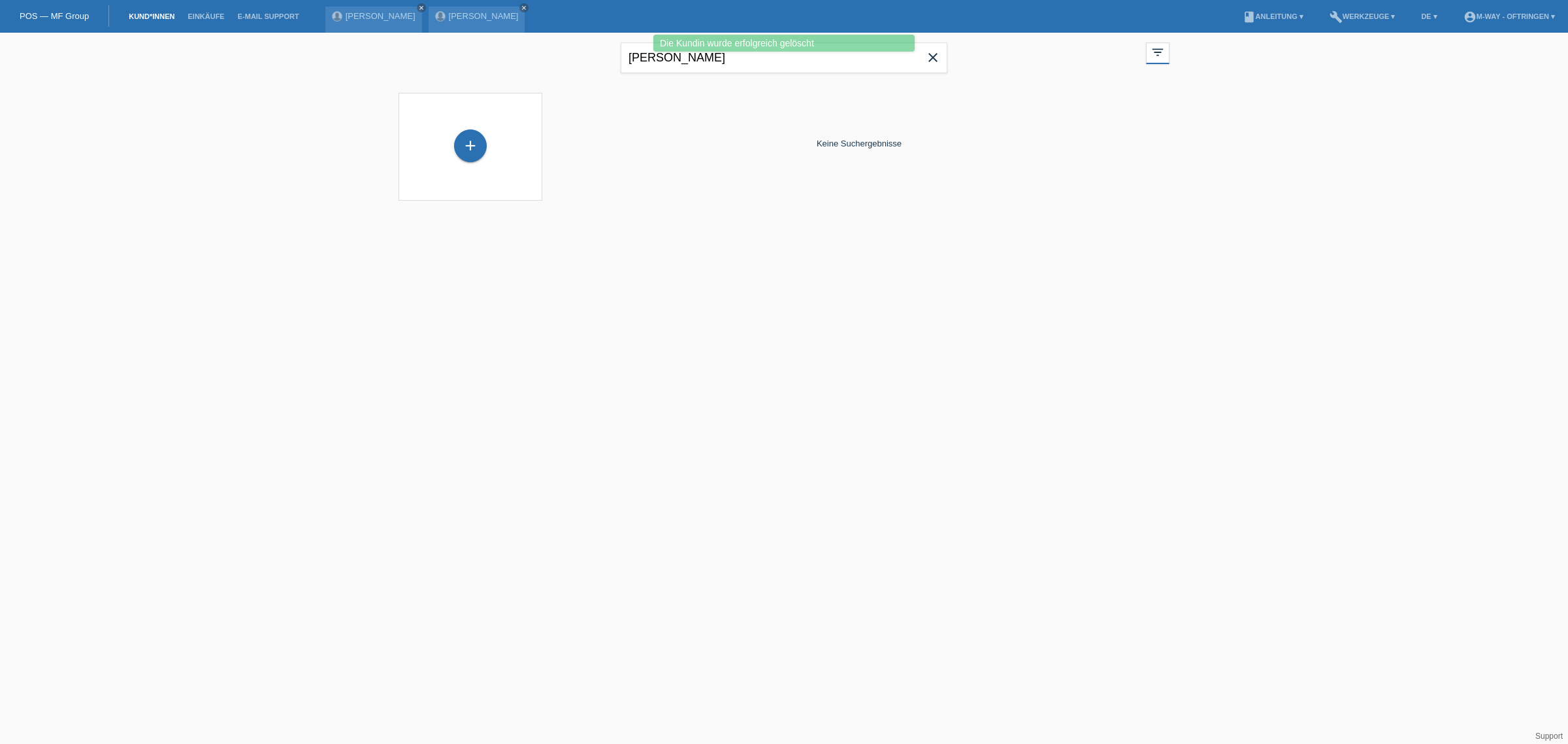
click at [935, 55] on icon "close" at bounding box center [933, 57] width 16 height 16
click at [370, 21] on div "Ismael Awla close" at bounding box center [374, 19] width 97 height 26
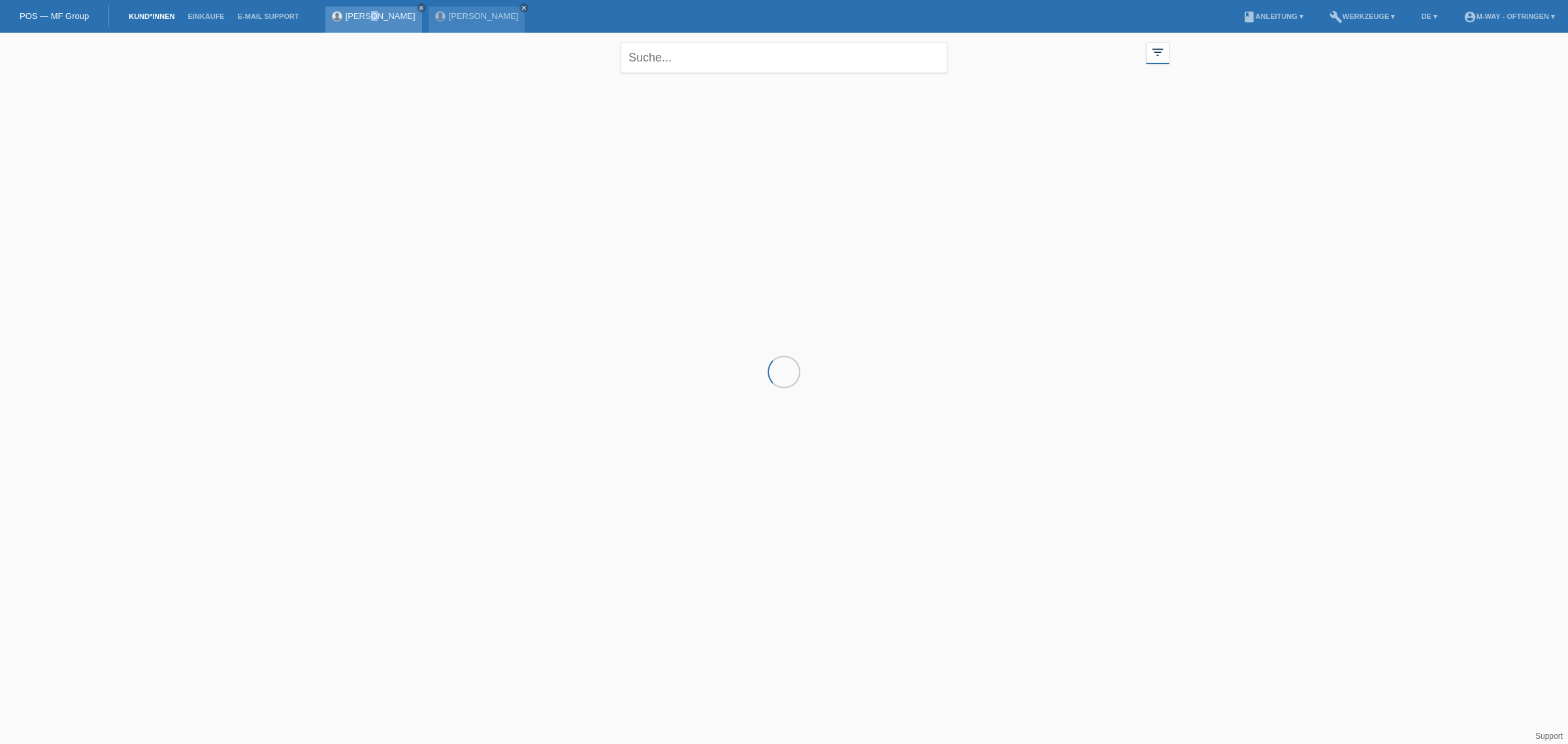
click at [366, 18] on link "[PERSON_NAME]" at bounding box center [380, 16] width 70 height 10
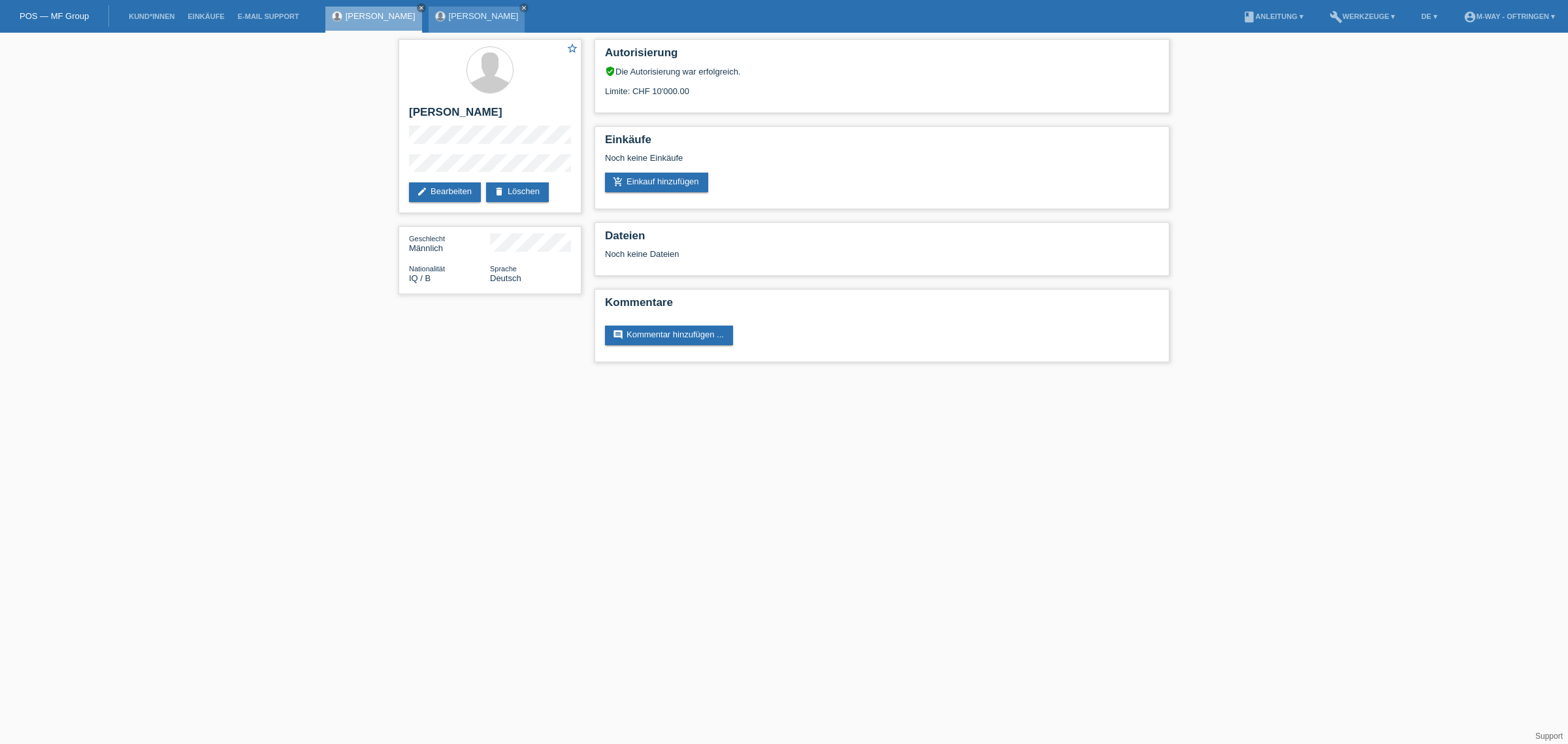
click at [449, 17] on link "[PERSON_NAME]" at bounding box center [483, 16] width 70 height 10
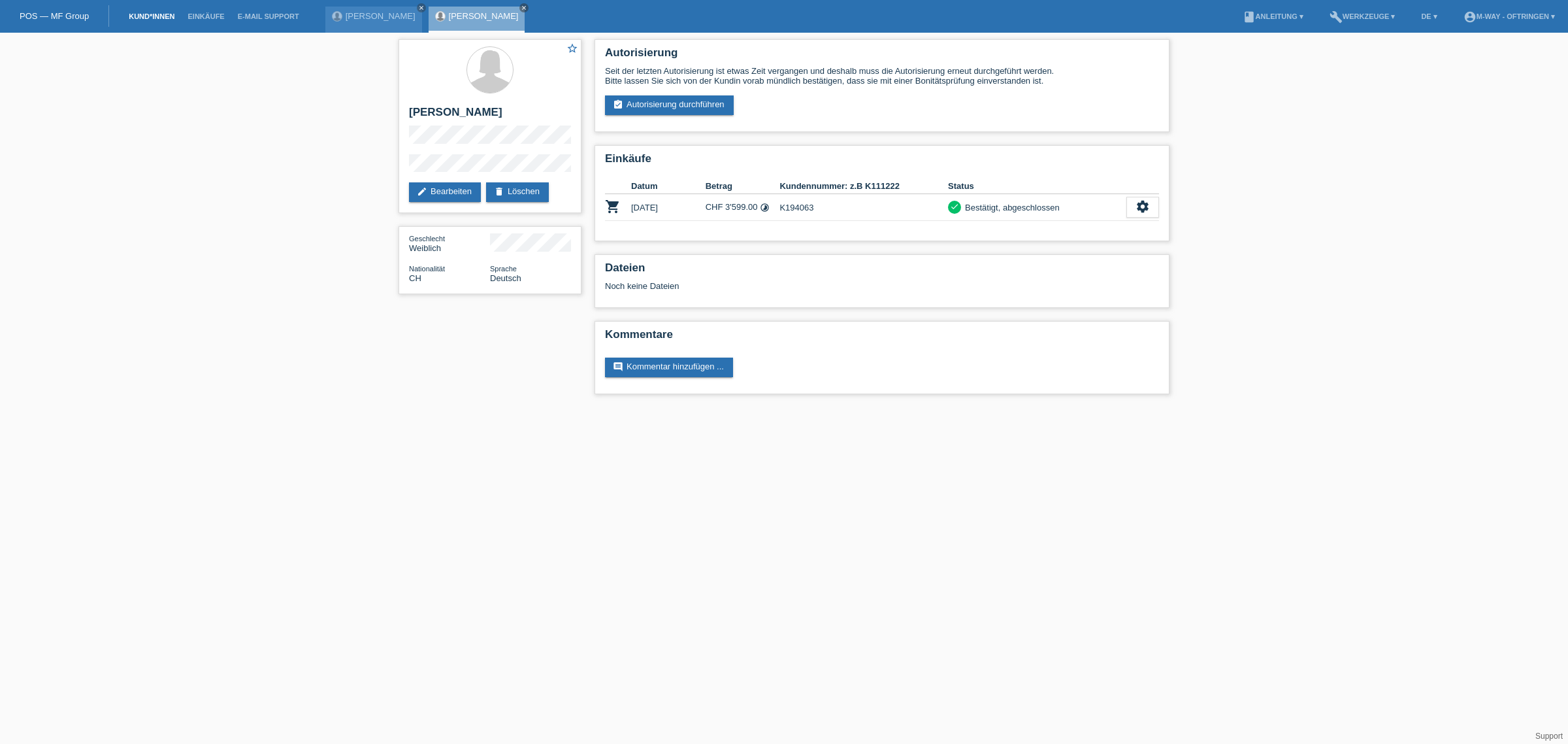
click at [160, 15] on link "Kund*innen" at bounding box center [151, 16] width 59 height 8
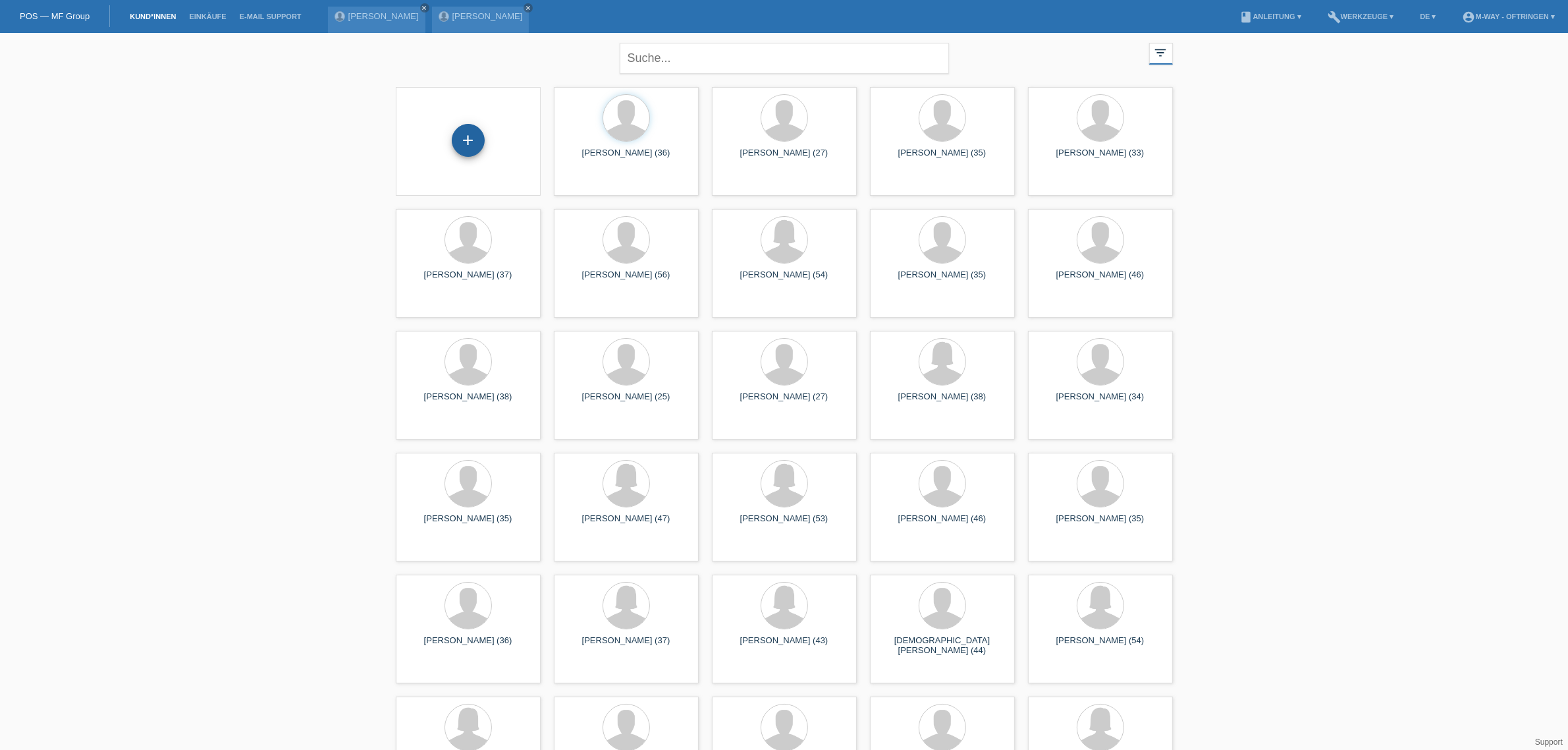
click at [466, 140] on div "+" at bounding box center [468, 140] width 33 height 33
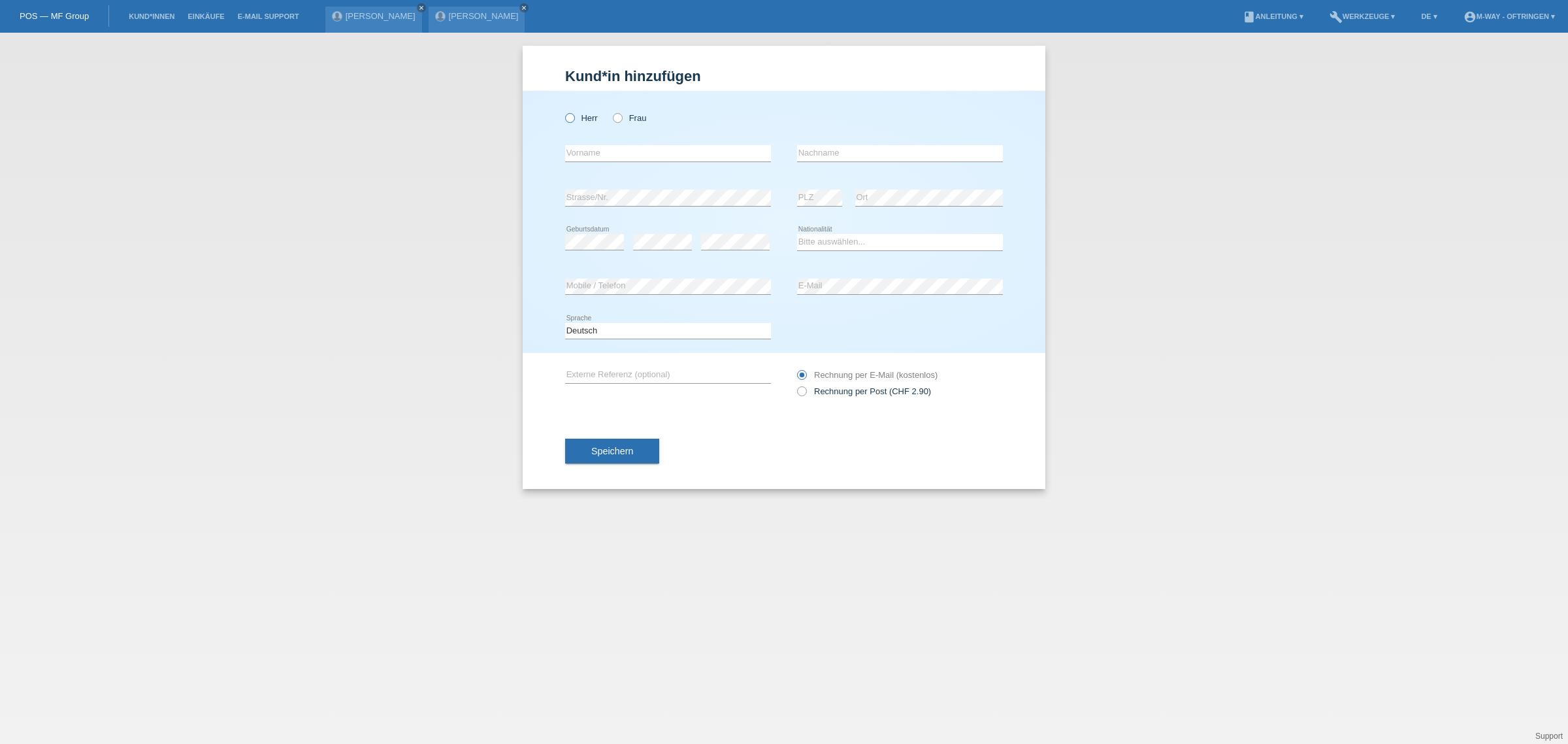
click at [563, 111] on icon at bounding box center [563, 111] width 0 height 0
click at [572, 114] on input "Herr" at bounding box center [570, 118] width 9 height 9
radio input "true"
click at [596, 156] on input "text" at bounding box center [668, 153] width 206 height 17
type input "Johannes"
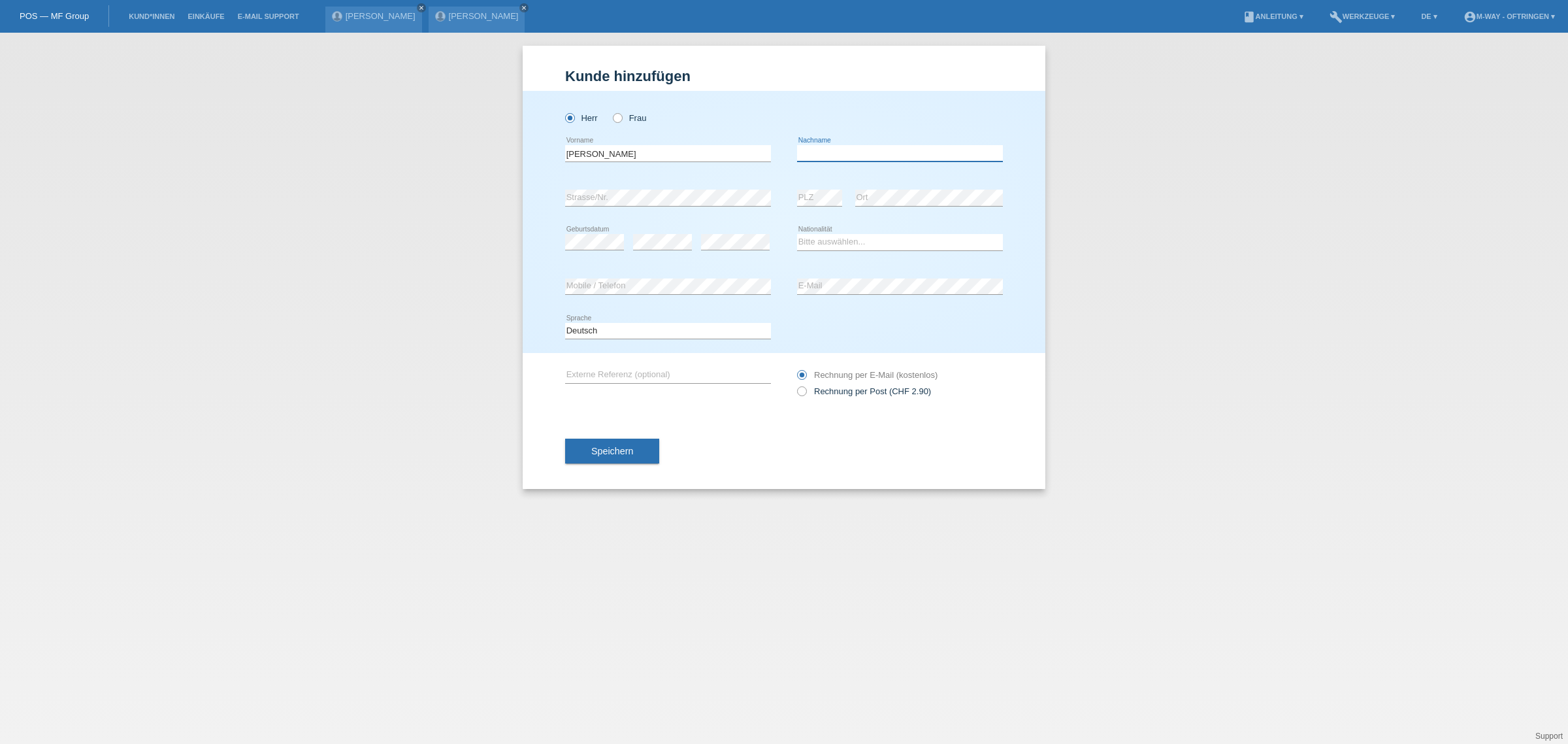
click at [817, 149] on input "text" at bounding box center [899, 153] width 206 height 17
type input "Millonig"
click at [854, 242] on select "Bitte auswählen... Schweiz Deutschland Liechtenstein Österreich ------------ Af…" at bounding box center [899, 242] width 206 height 16
select select "CH"
click at [797, 234] on select "Bitte auswählen... Schweiz Deutschland Liechtenstein Österreich ------------ Af…" at bounding box center [899, 242] width 206 height 16
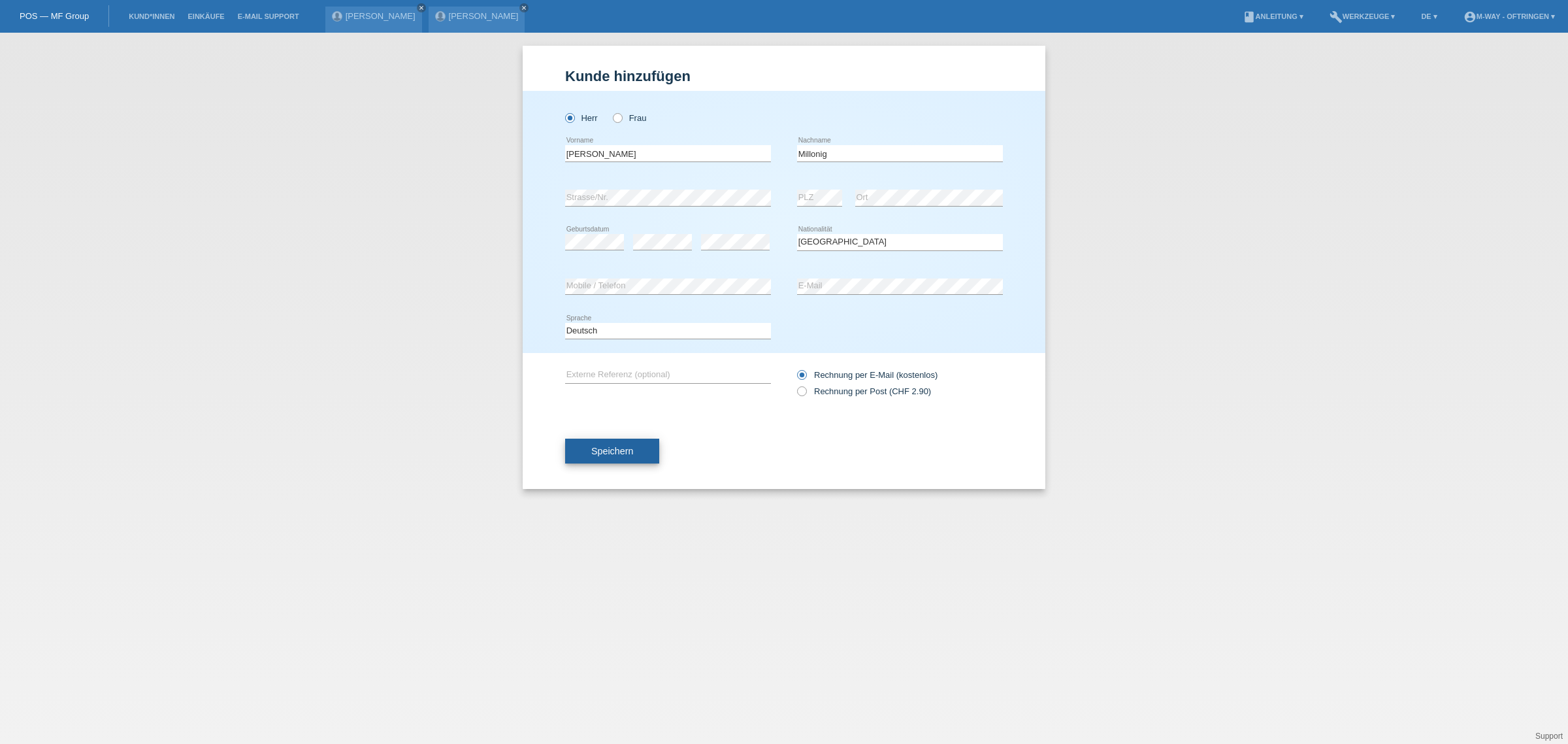
click at [614, 450] on span "Speichern" at bounding box center [612, 451] width 42 height 11
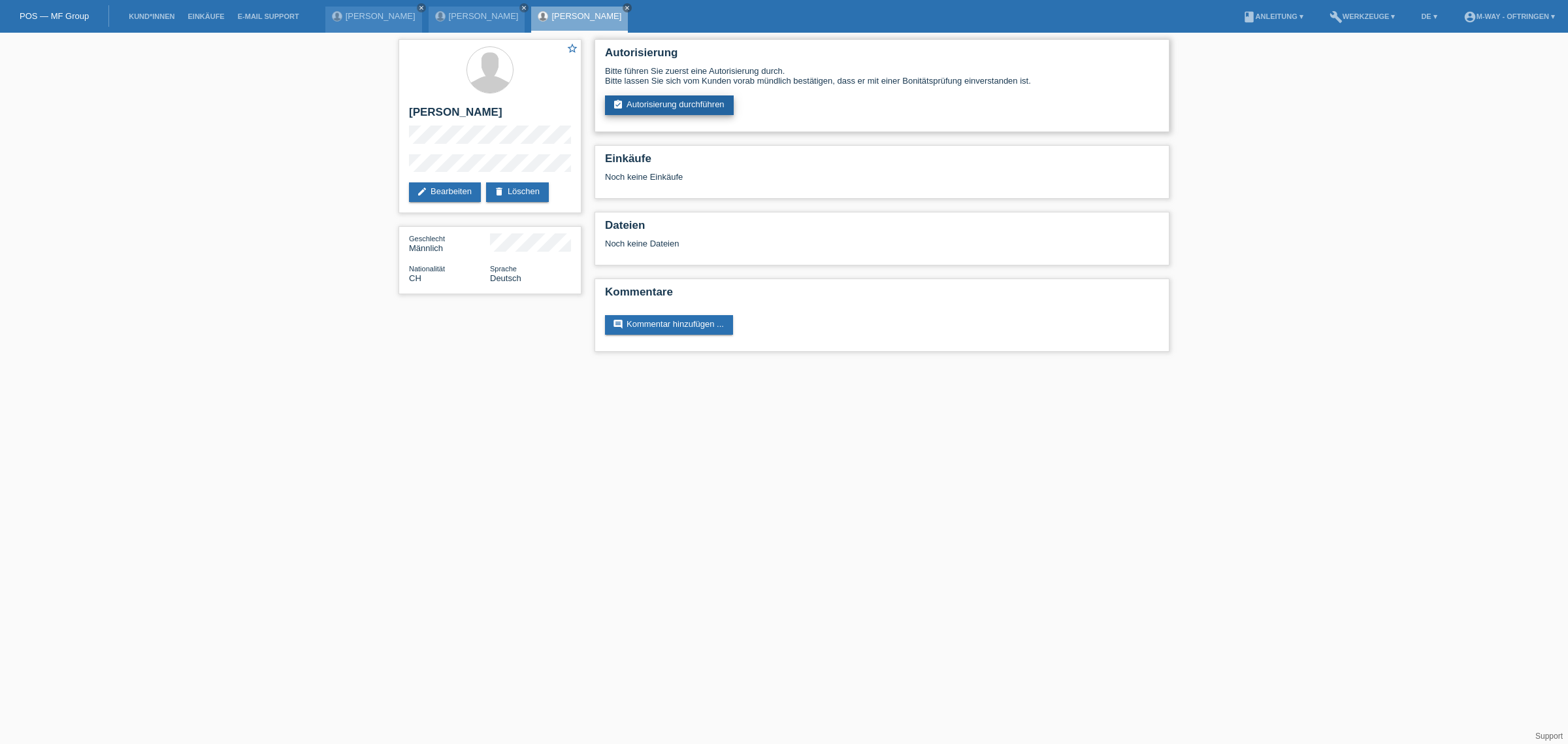
click at [704, 103] on link "assignment_turned_in Autorisierung durchführen" at bounding box center [669, 105] width 128 height 19
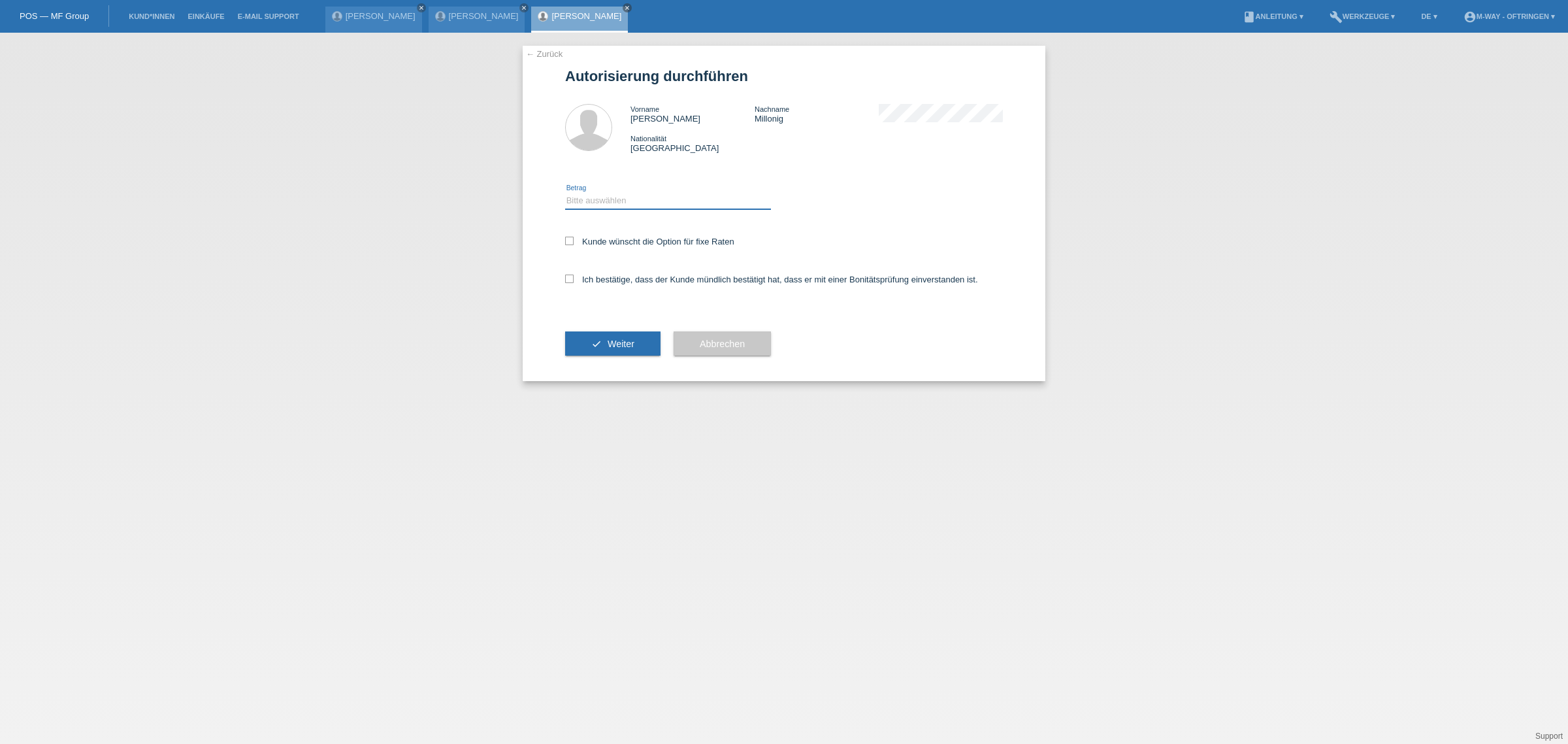
click at [627, 204] on select "Bitte auswählen CHF 1.00 - CHF 499.00 CHF 500.00 - CHF 1'999.00 CHF 2'000.00 - …" at bounding box center [668, 201] width 206 height 16
select select "3"
click at [565, 193] on select "Bitte auswählen CHF 1.00 - CHF 499.00 CHF 500.00 - CHF 1'999.00 CHF 2'000.00 - …" at bounding box center [668, 201] width 206 height 16
click at [567, 238] on icon at bounding box center [570, 241] width 9 height 9
click at [567, 238] on input "Kunde wünscht die Option für fixe Raten" at bounding box center [570, 241] width 9 height 9
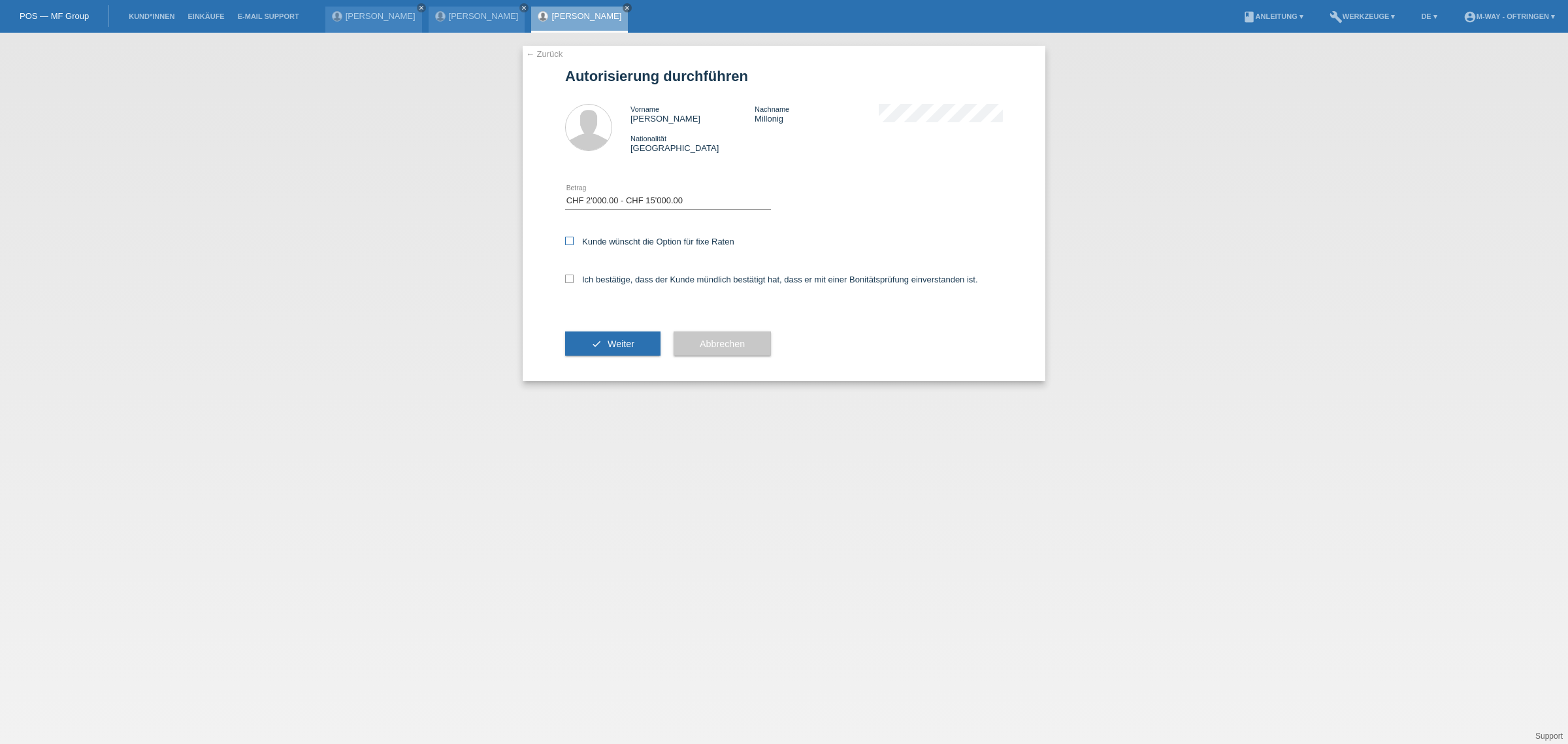
checkbox input "true"
click at [567, 275] on icon at bounding box center [570, 279] width 9 height 9
click at [567, 275] on input "Ich bestätige, dass der Kunde mündlich bestätigt hat, dass er mit einer Bonität…" at bounding box center [570, 279] width 9 height 9
checkbox input "true"
click at [616, 340] on span "Weiter" at bounding box center [620, 344] width 27 height 11
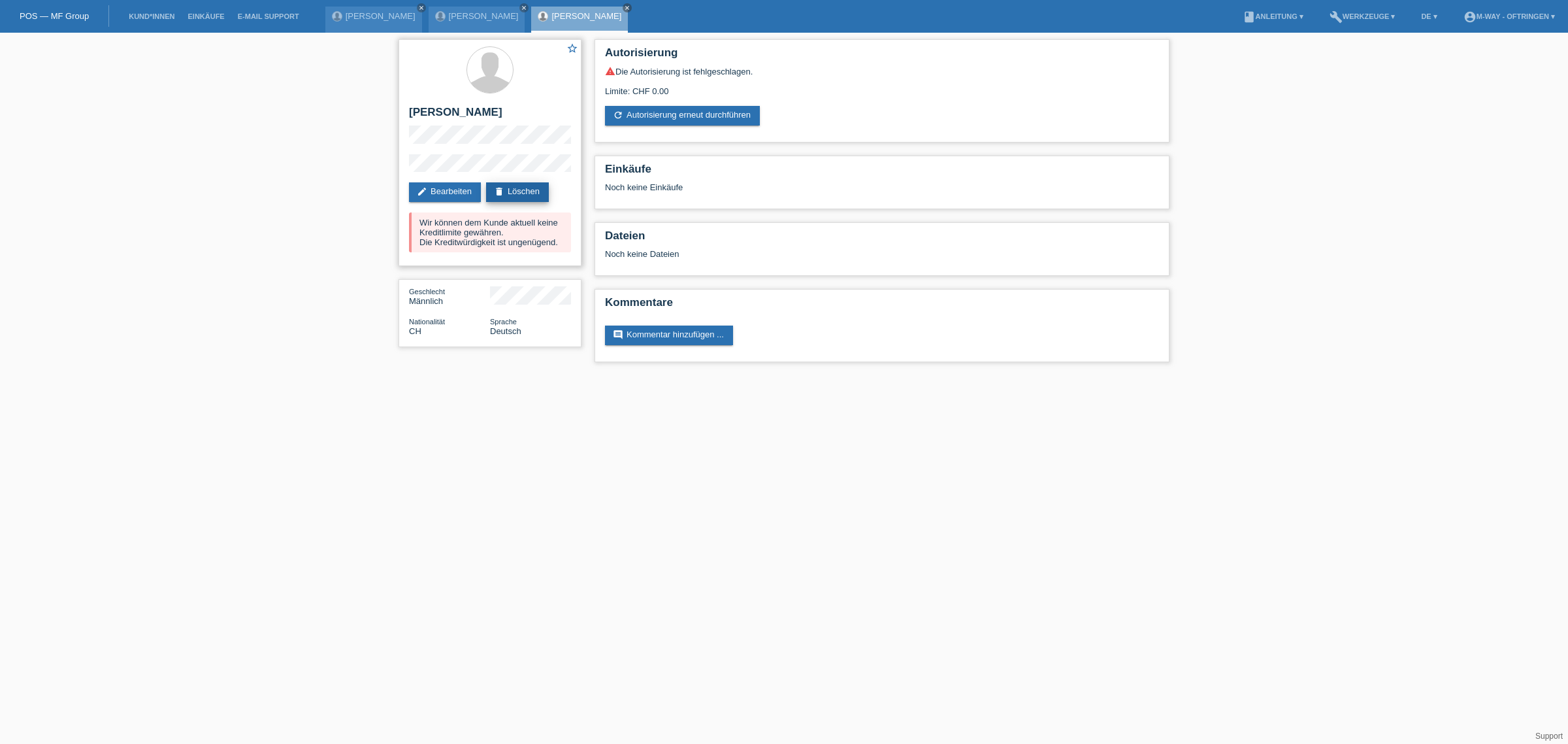
click at [532, 193] on link "delete Löschen" at bounding box center [517, 192] width 62 height 19
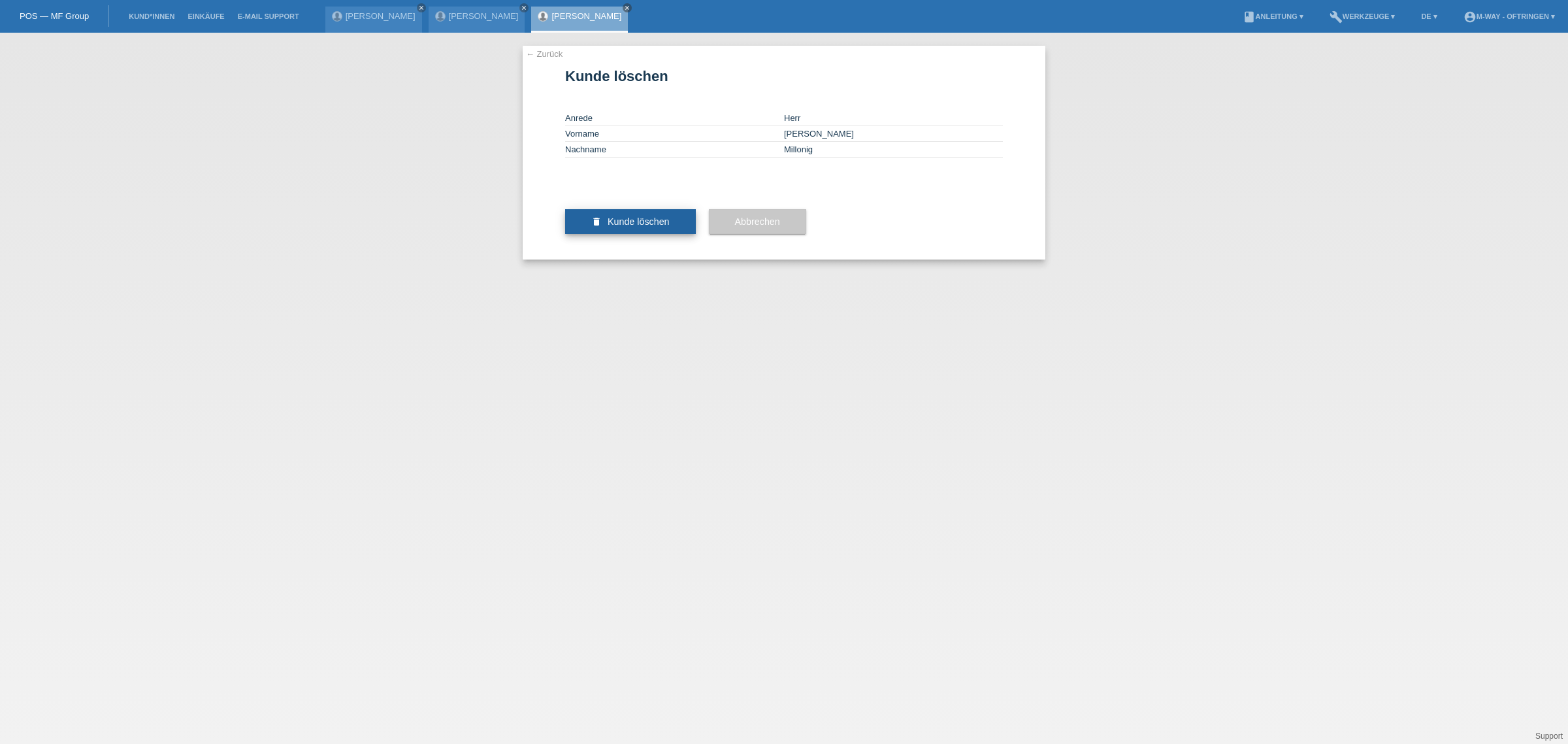
click at [639, 227] on span "Kunde löschen" at bounding box center [638, 221] width 62 height 11
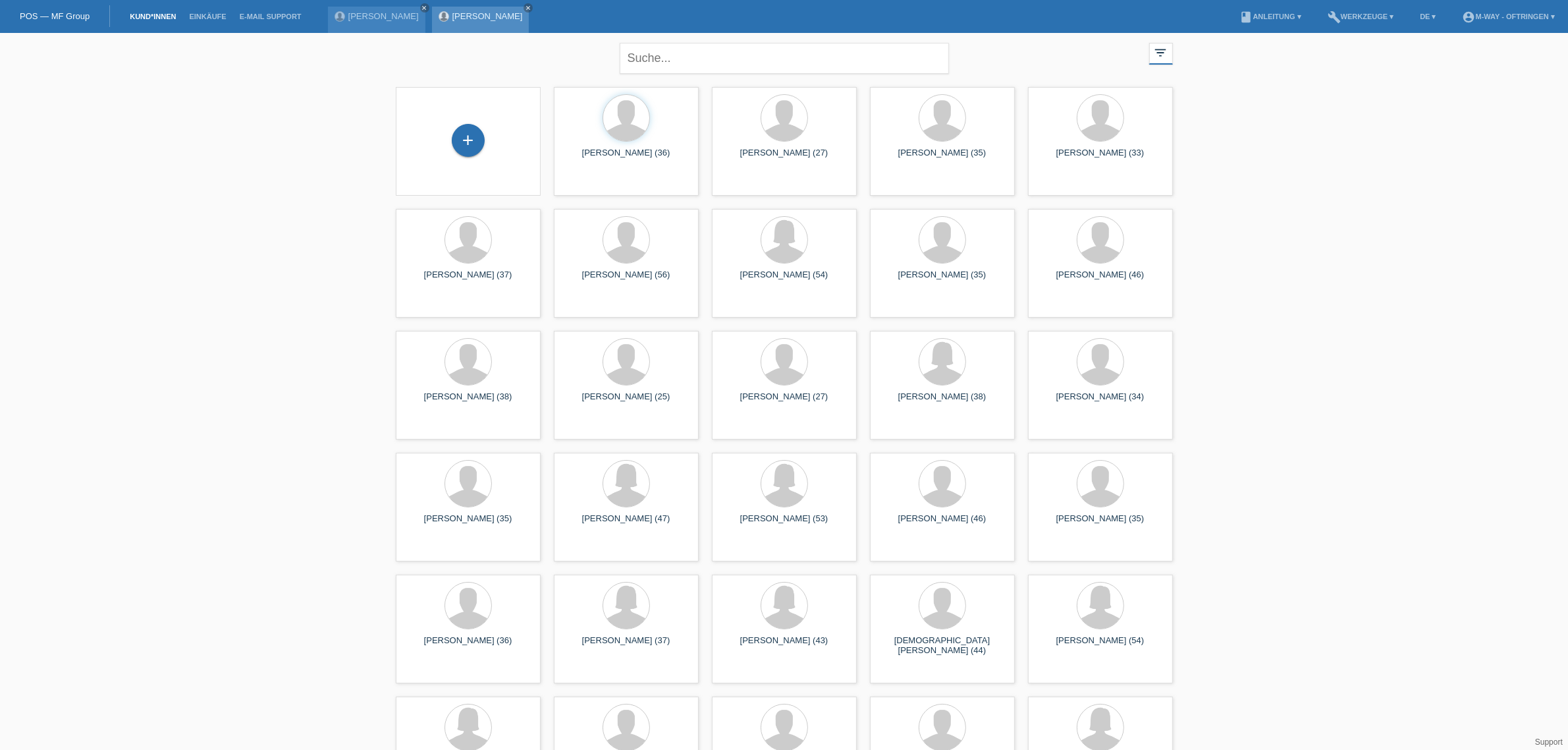
click at [452, 21] on div "Regula Lansini close" at bounding box center [481, 20] width 98 height 26
click at [462, 17] on link "[PERSON_NAME]" at bounding box center [487, 16] width 70 height 10
